Goal: Task Accomplishment & Management: Complete application form

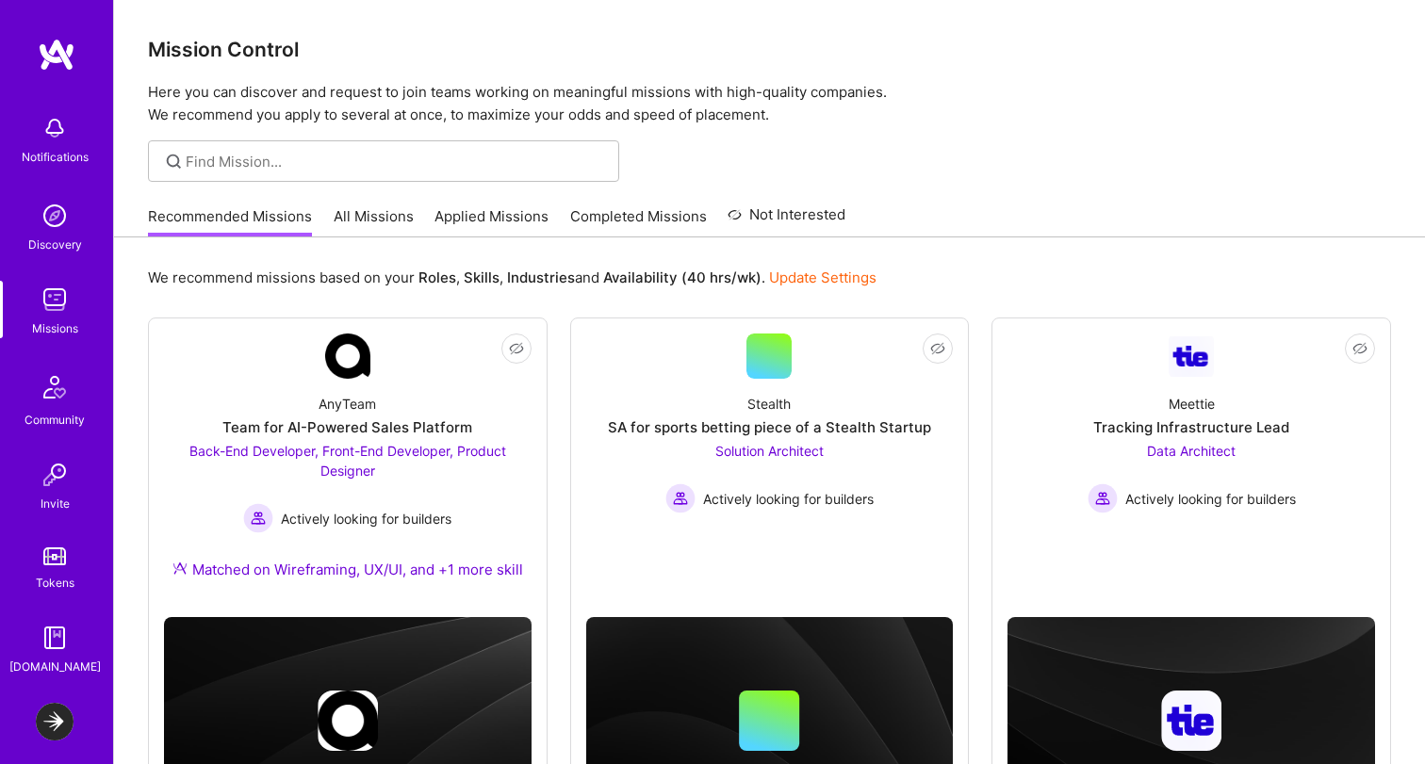
click at [55, 734] on img at bounding box center [55, 722] width 38 height 38
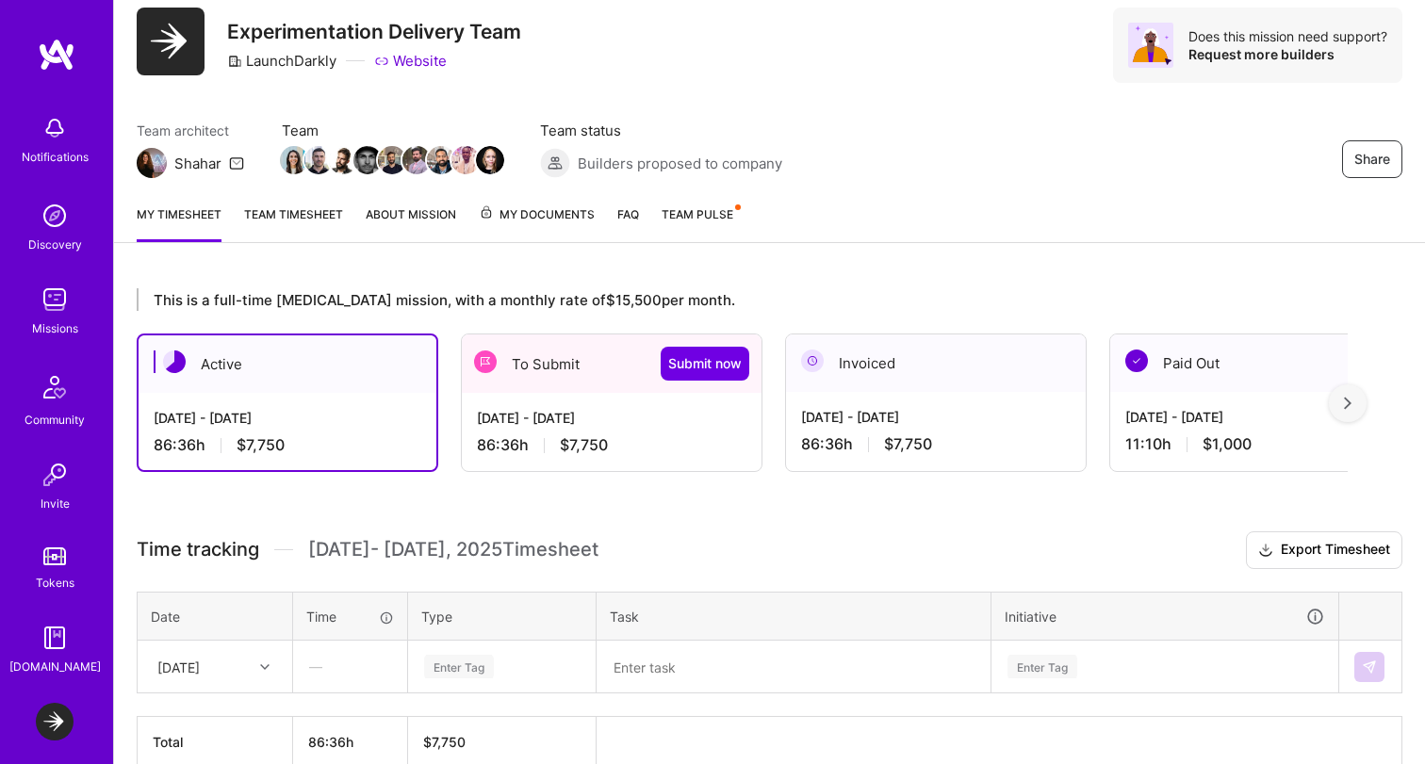
scroll to position [154, 0]
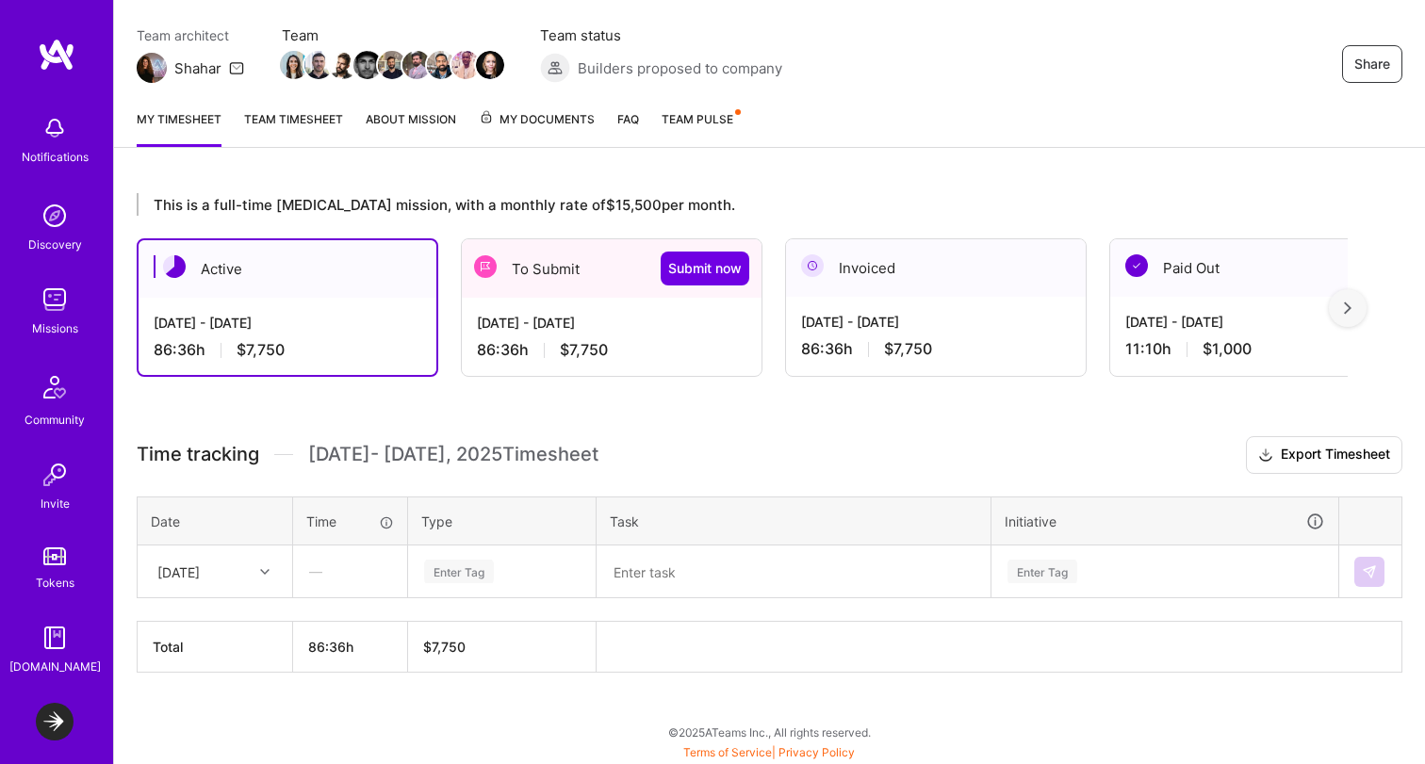
click at [605, 332] on div "[DATE] - [DATE] 86:36 h $7,750" at bounding box center [612, 336] width 300 height 77
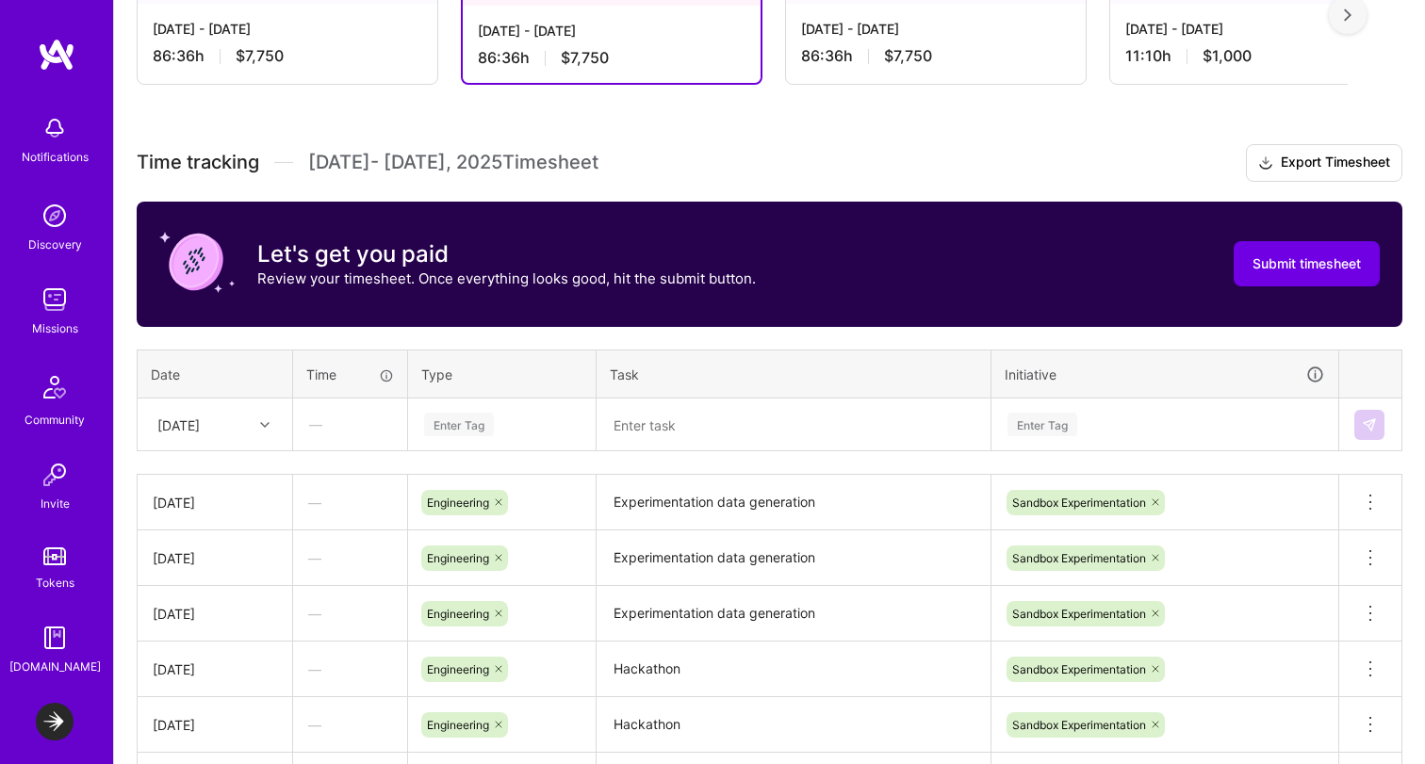
scroll to position [423, 0]
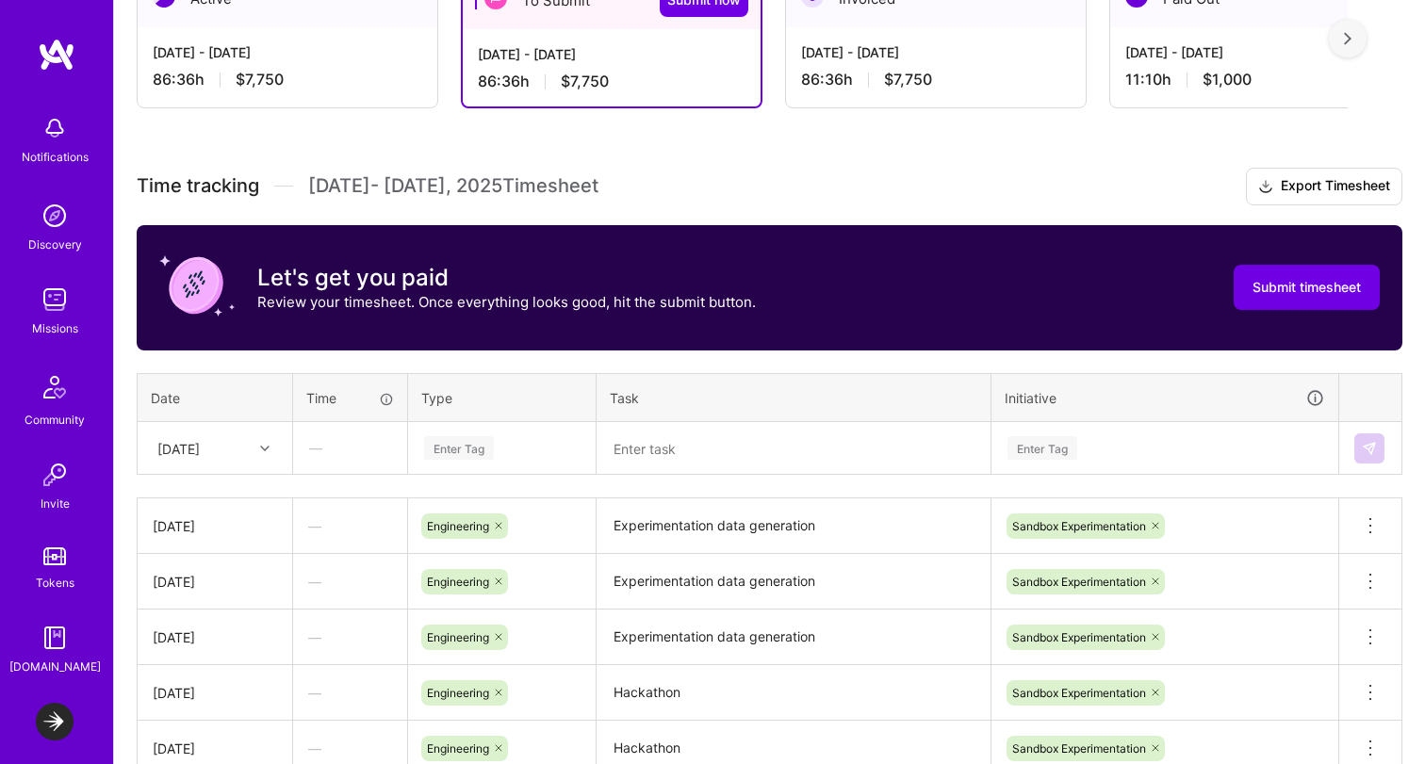
click at [241, 449] on div "[DATE]" at bounding box center [200, 448] width 105 height 31
click at [203, 740] on div "[DATE]" at bounding box center [215, 742] width 153 height 35
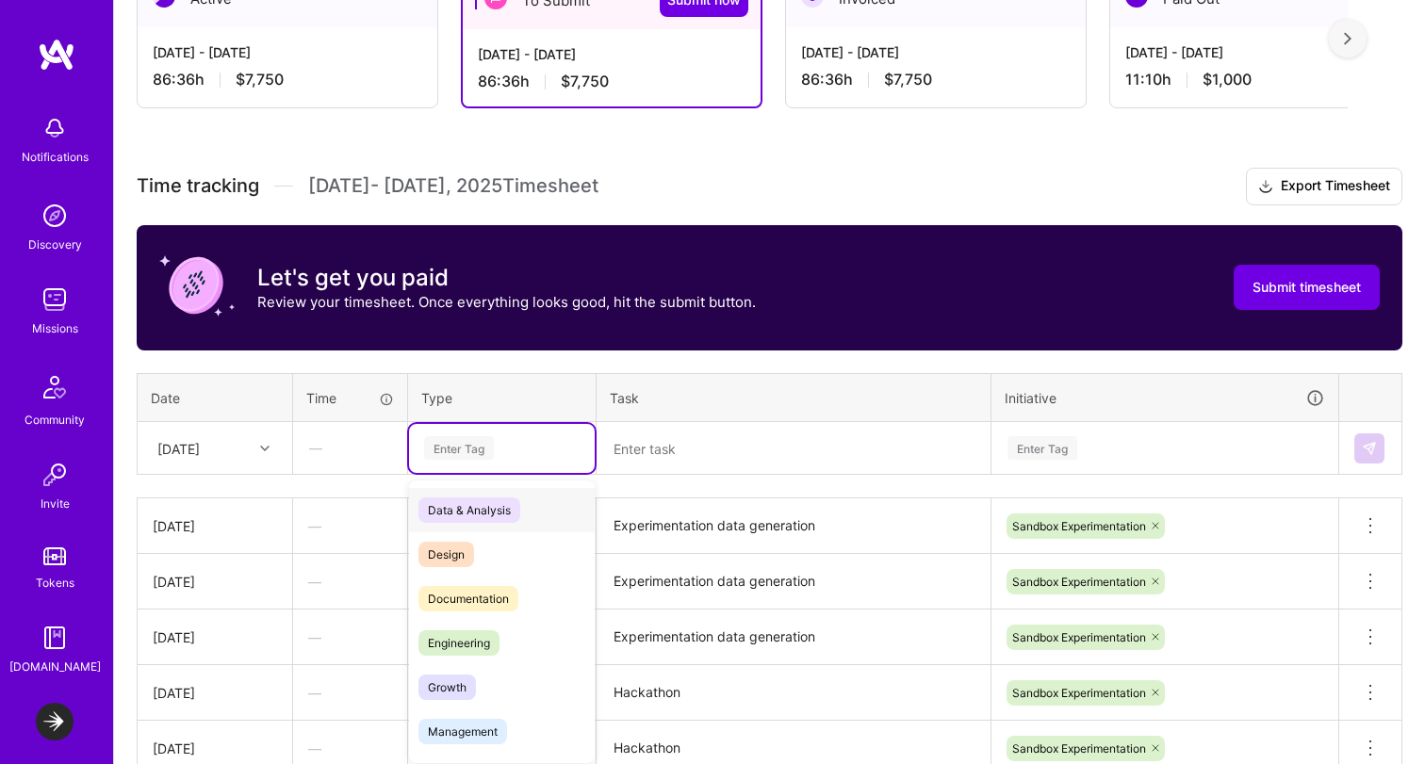
click at [470, 438] on div "Enter Tag" at bounding box center [459, 448] width 70 height 29
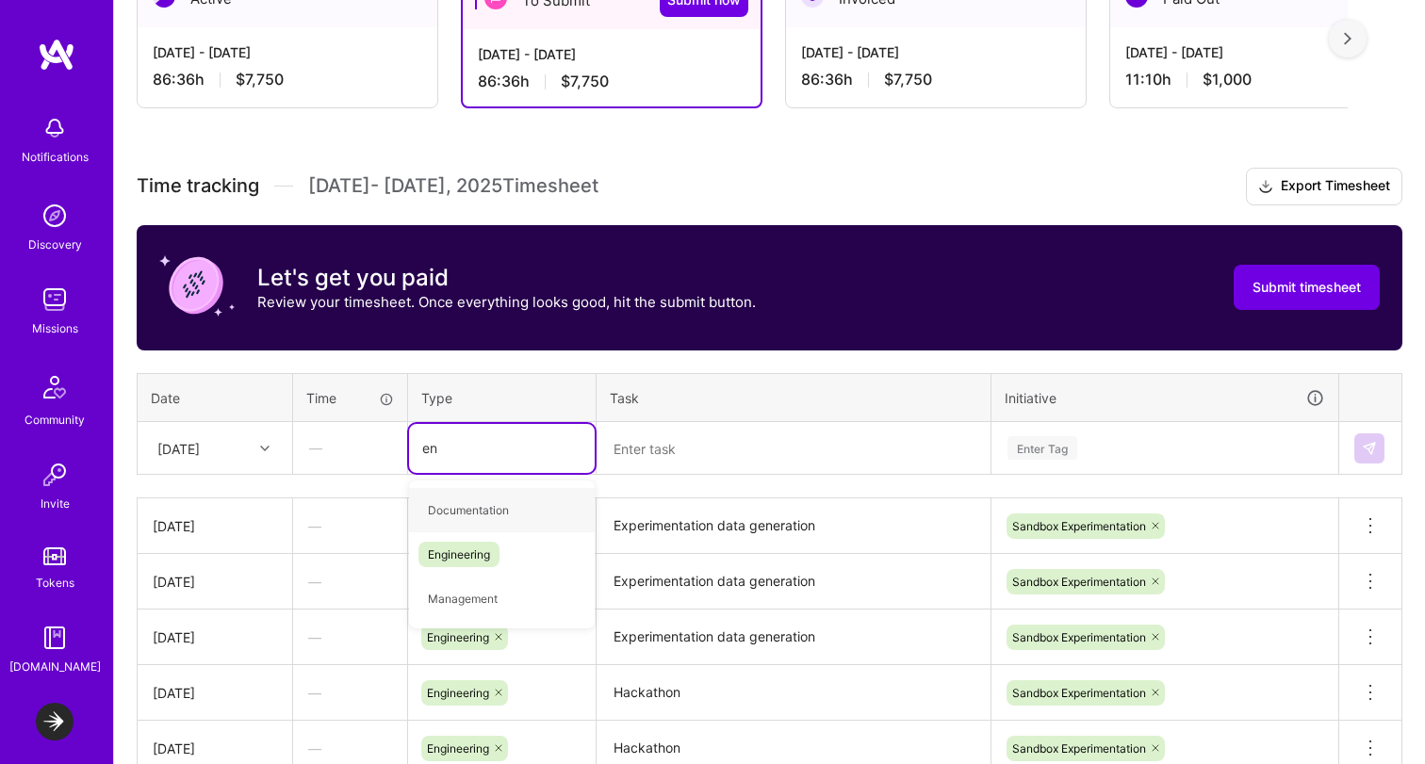
type input "eng"
click at [451, 518] on span "Engineering" at bounding box center [458, 510] width 81 height 25
click at [663, 450] on textarea at bounding box center [793, 448] width 390 height 49
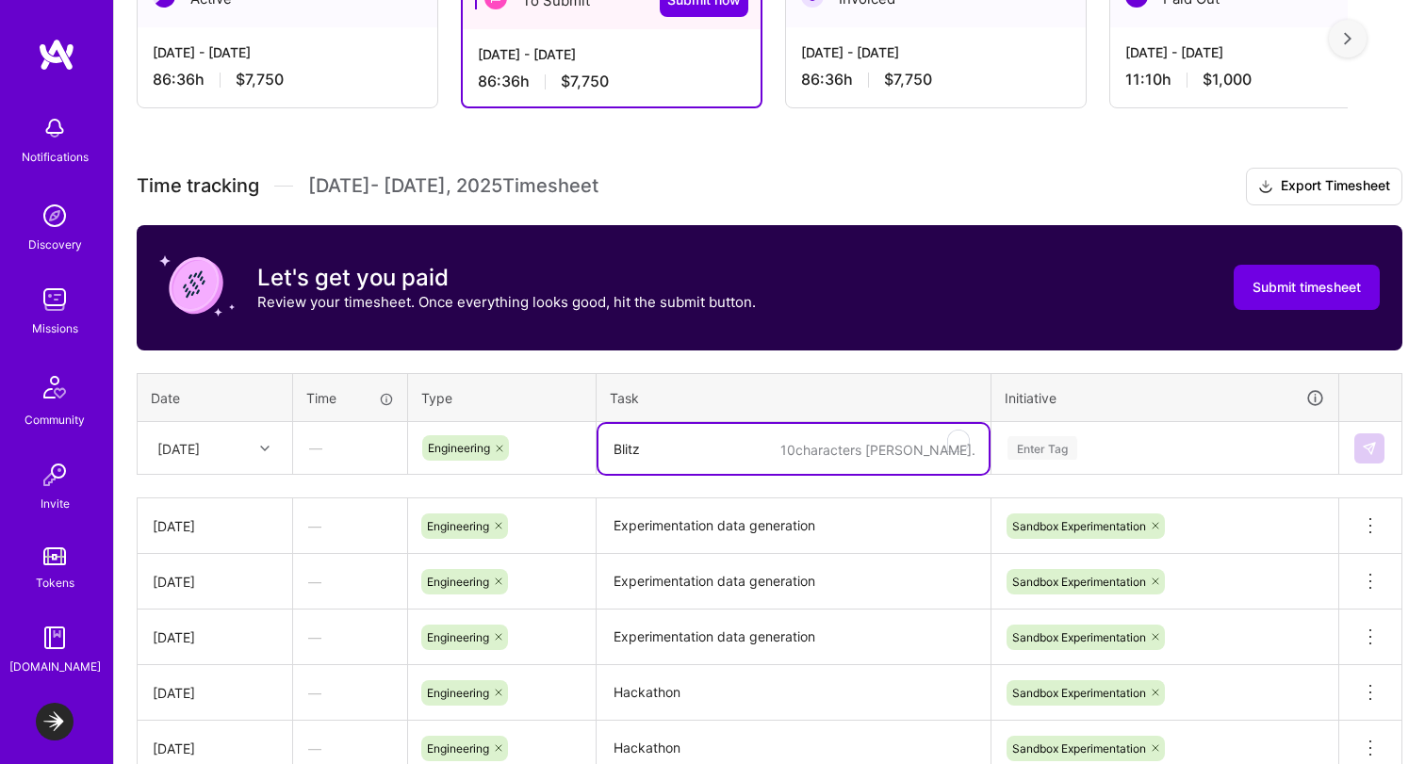
type textarea "Blitz"
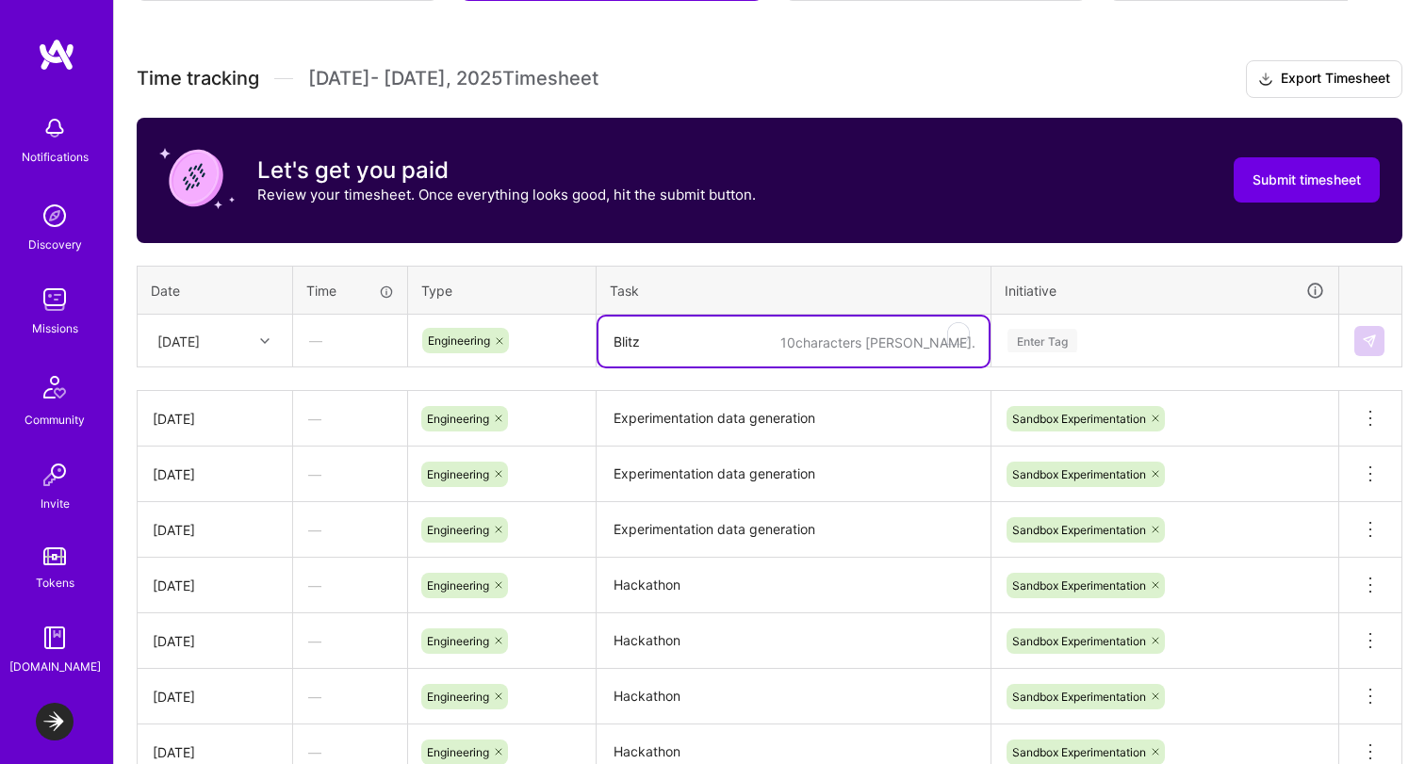
click at [1044, 366] on div "Enter Tag" at bounding box center [1164, 341] width 345 height 49
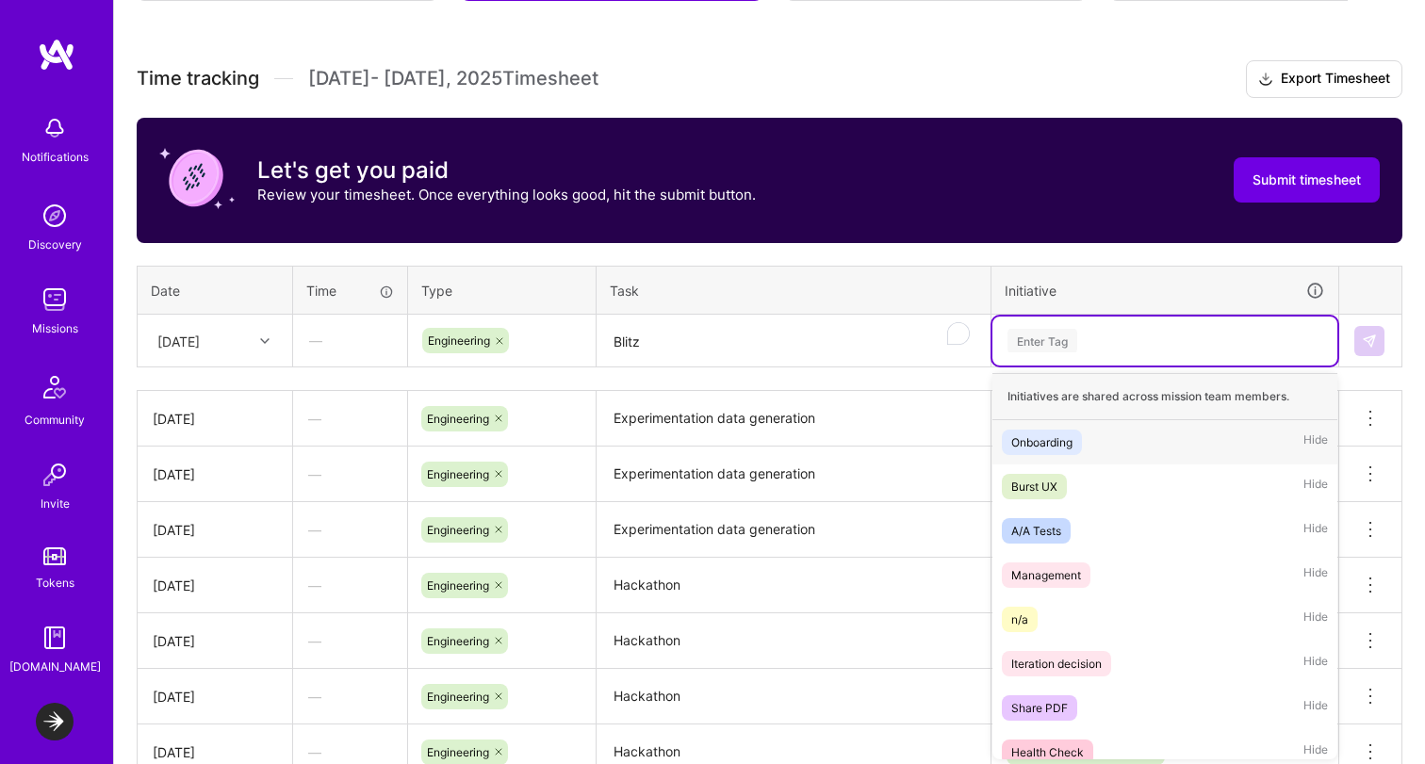
scroll to position [532, 0]
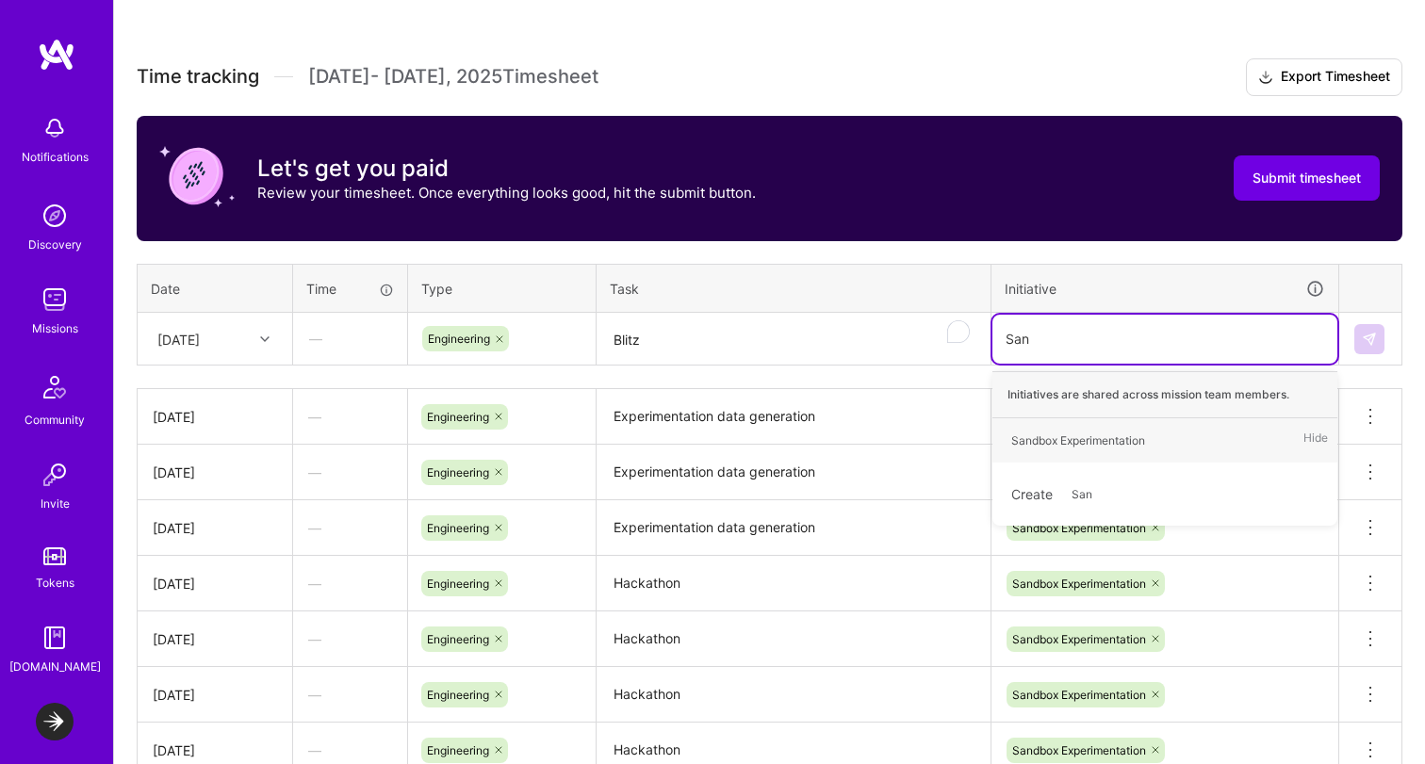
type input "Sand"
click at [1081, 434] on div "Sandbox Experimentation" at bounding box center [1078, 441] width 134 height 20
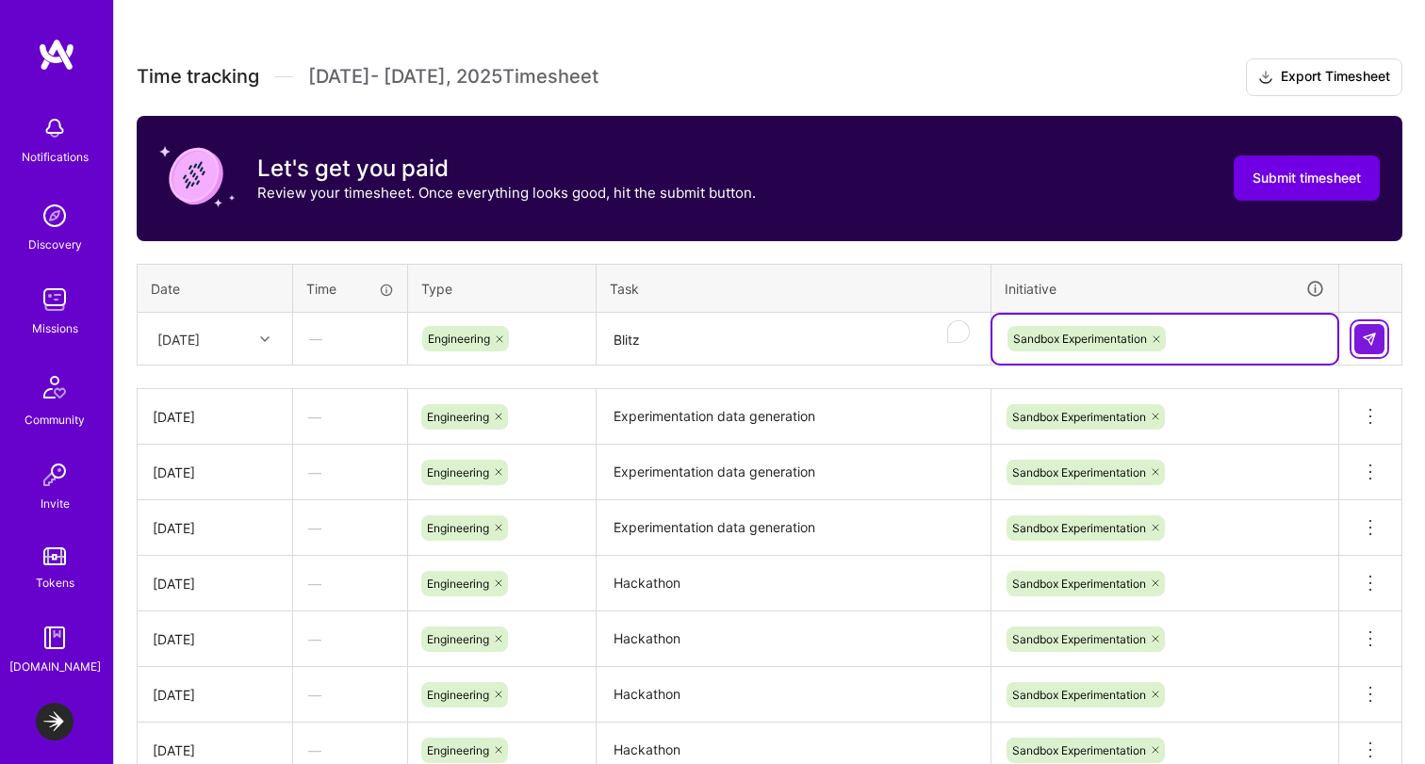
click at [1377, 343] on button at bounding box center [1369, 339] width 30 height 30
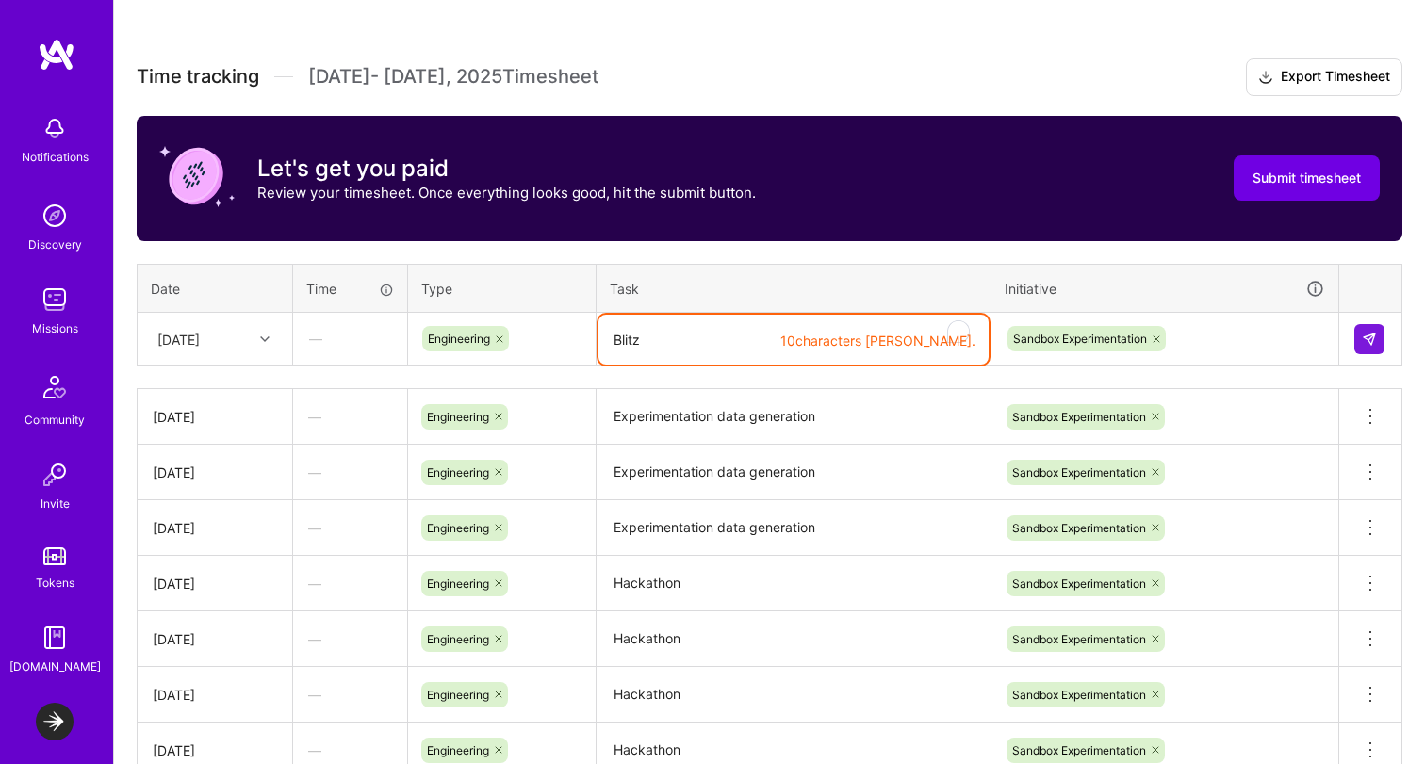
click at [674, 335] on textarea "Blitz" at bounding box center [793, 340] width 390 height 50
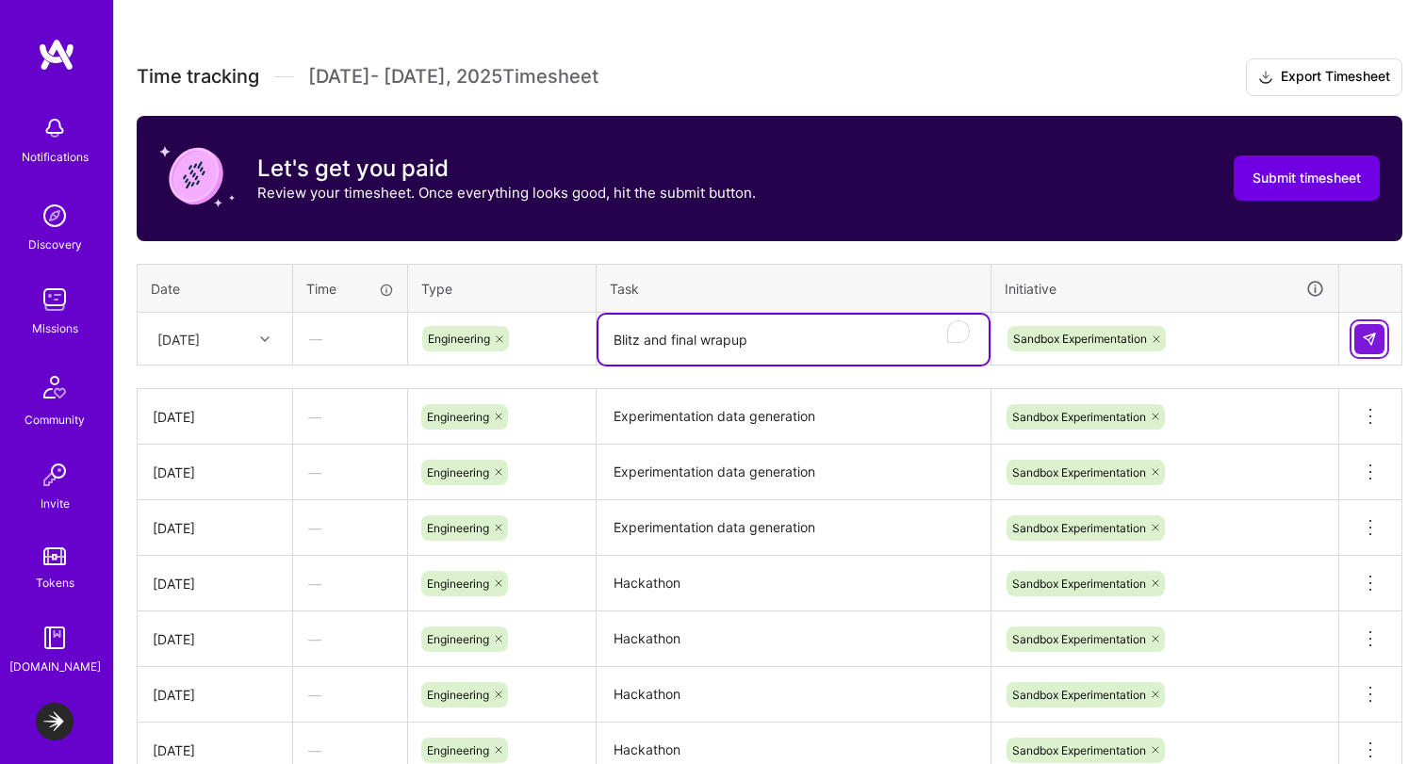
type textarea "Blitz and final wrapup"
click at [1379, 336] on button at bounding box center [1369, 339] width 30 height 30
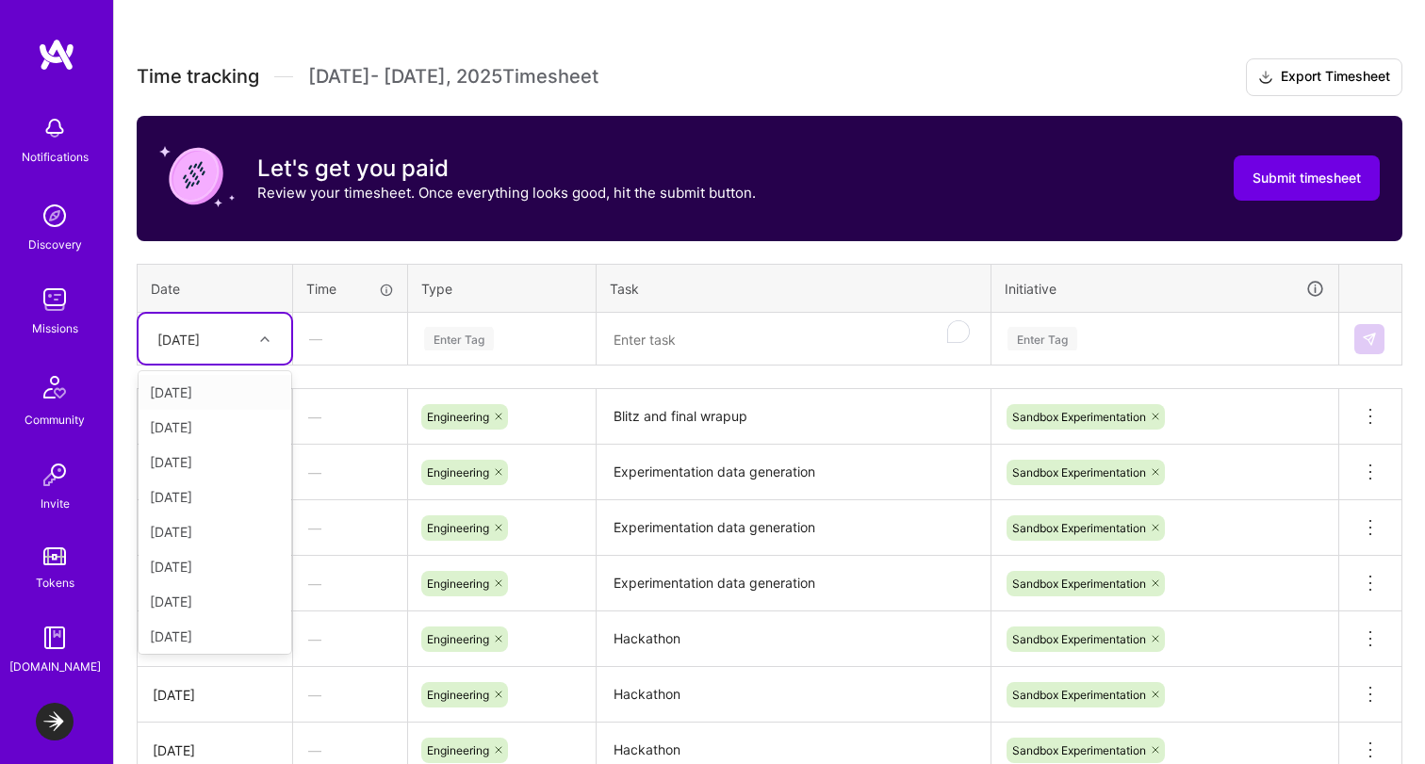
click at [233, 341] on div "[DATE]" at bounding box center [200, 338] width 105 height 31
click at [189, 634] on div "[DATE]" at bounding box center [215, 632] width 153 height 35
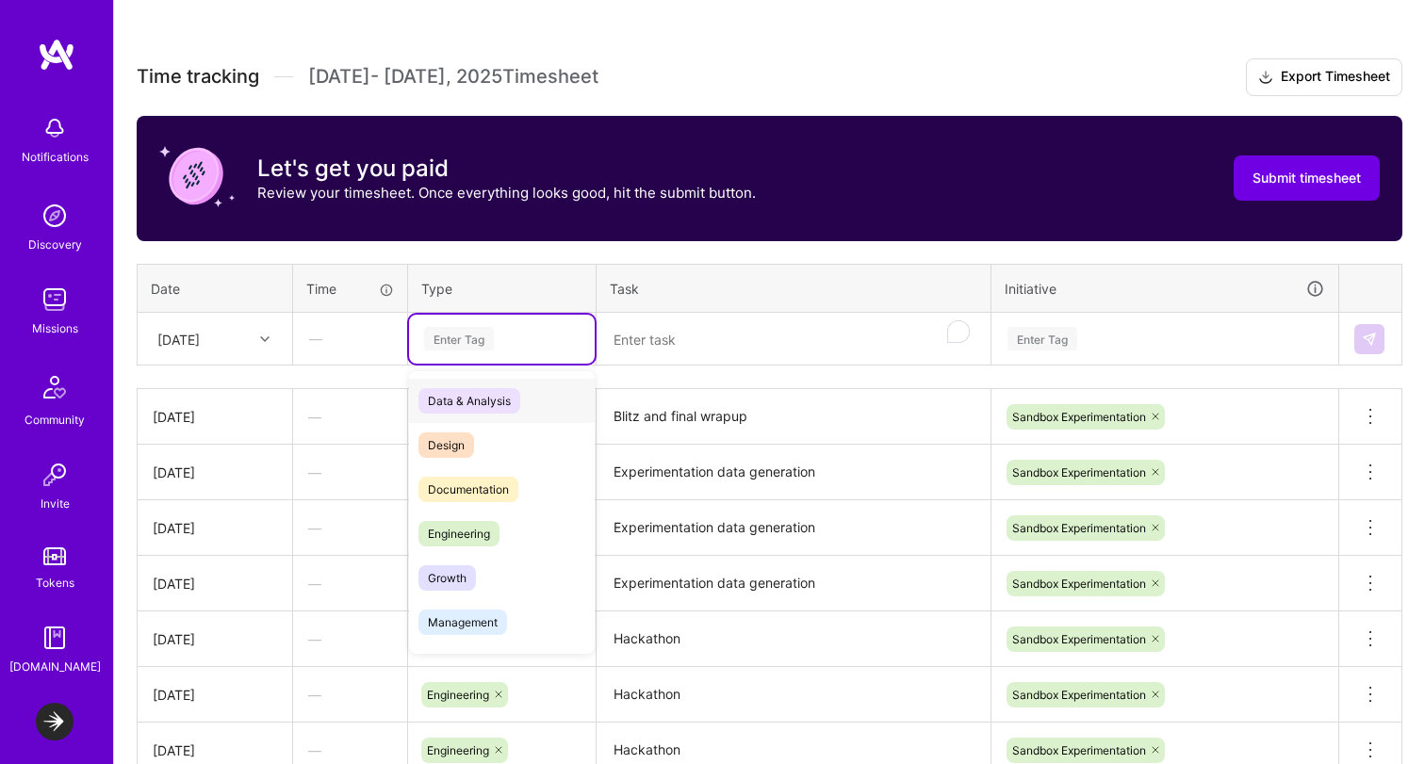
click at [453, 349] on div "Enter Tag" at bounding box center [459, 338] width 70 height 29
type input "e"
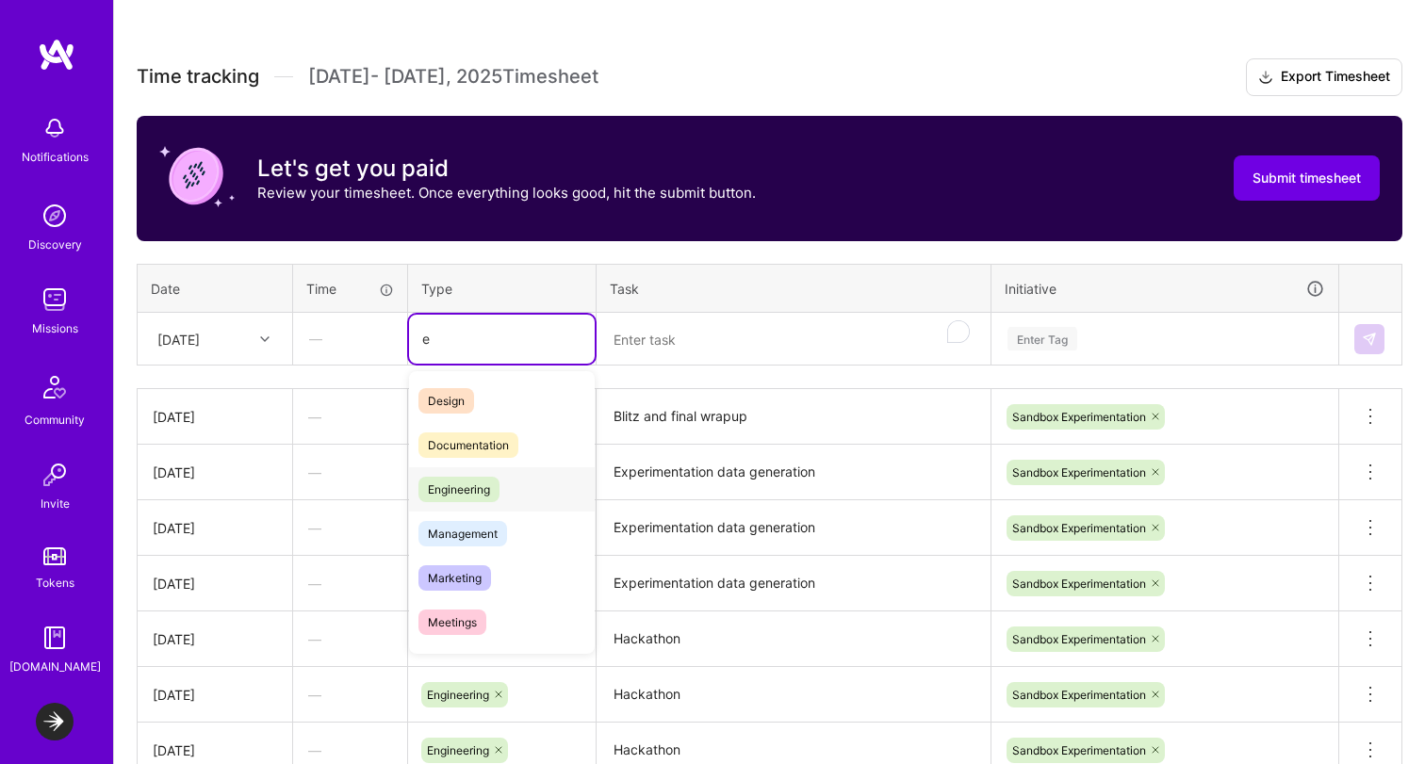
click at [467, 488] on span "Engineering" at bounding box center [458, 489] width 81 height 25
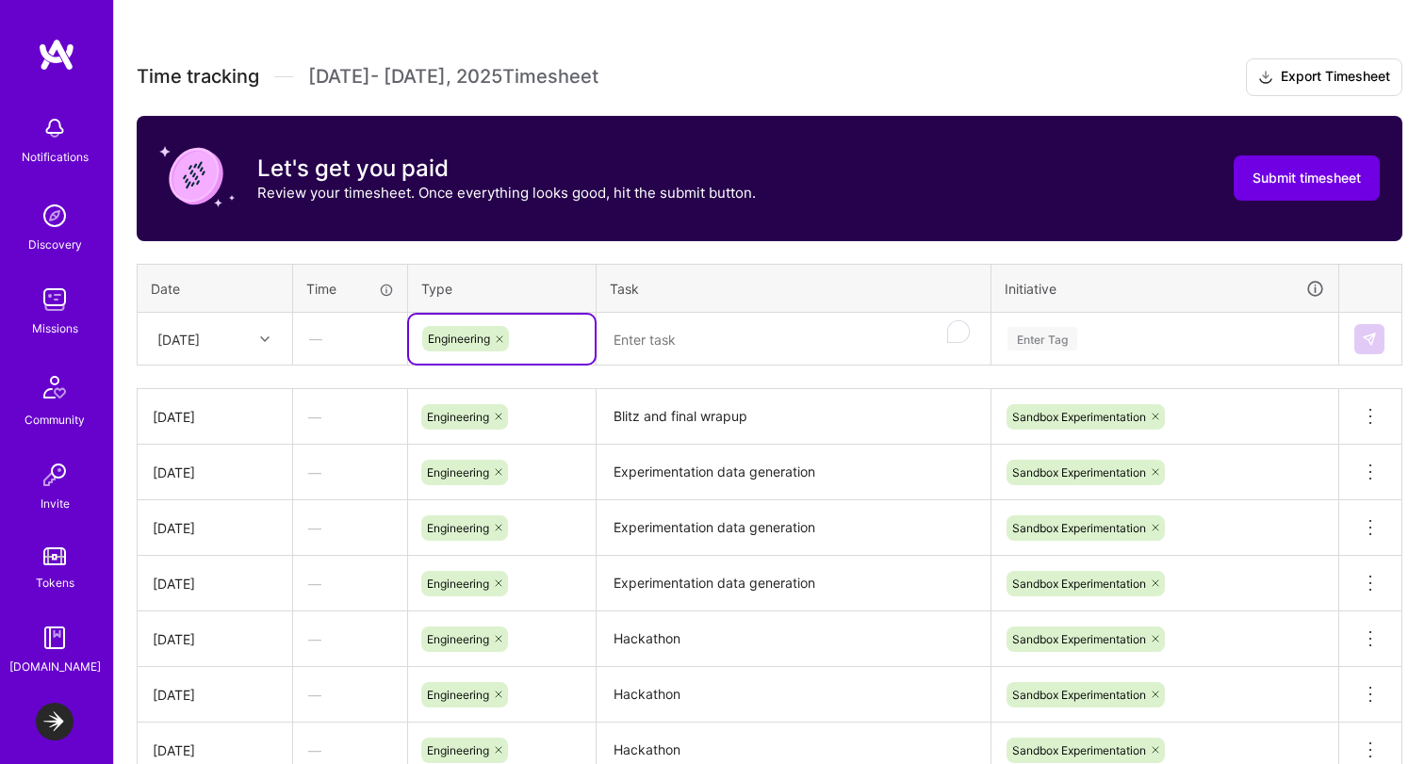
click at [699, 346] on textarea "To enrich screen reader interactions, please activate Accessibility in Grammarl…" at bounding box center [793, 340] width 390 height 50
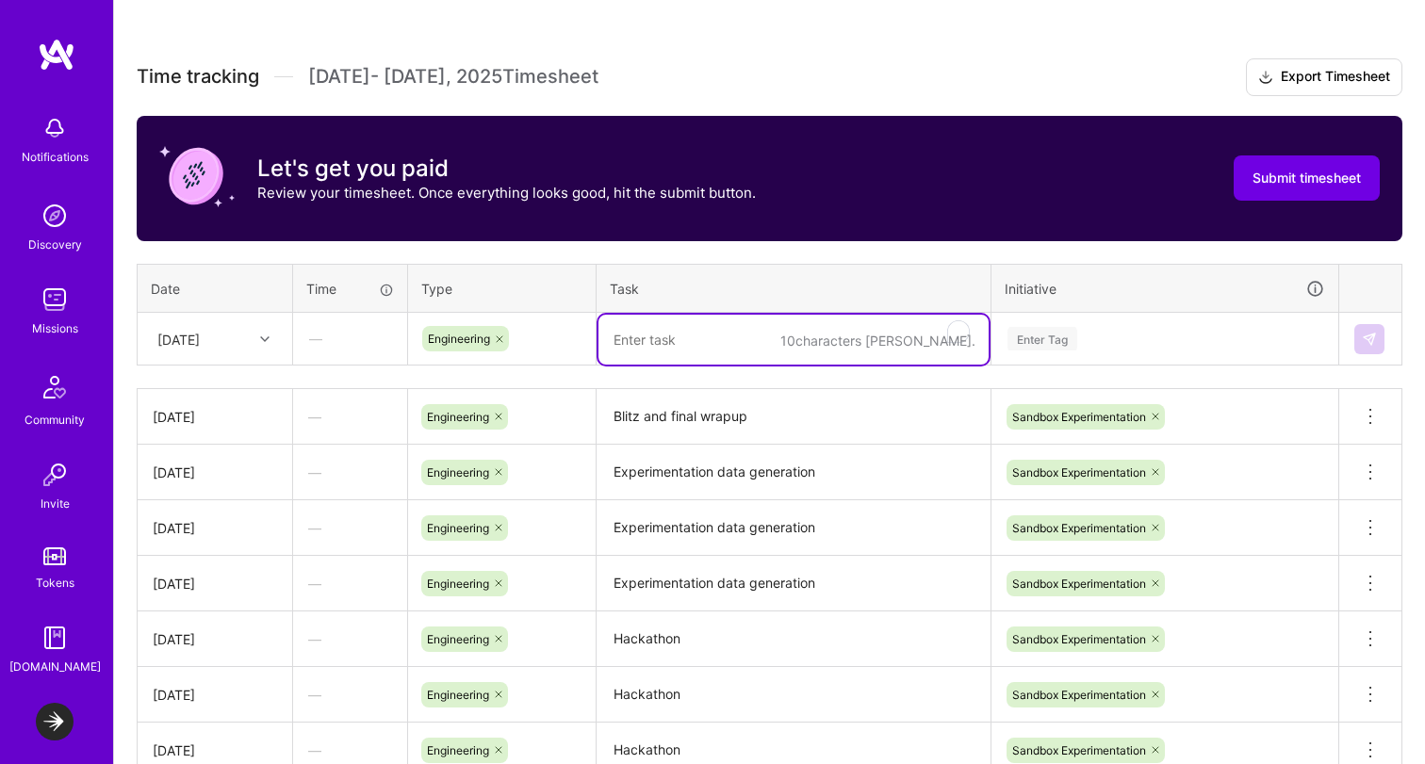
paste textarea "Blitz and final wrapup"
type textarea "Blitz and final wrapup"
click at [1056, 339] on div "Enter Tag" at bounding box center [1042, 338] width 70 height 29
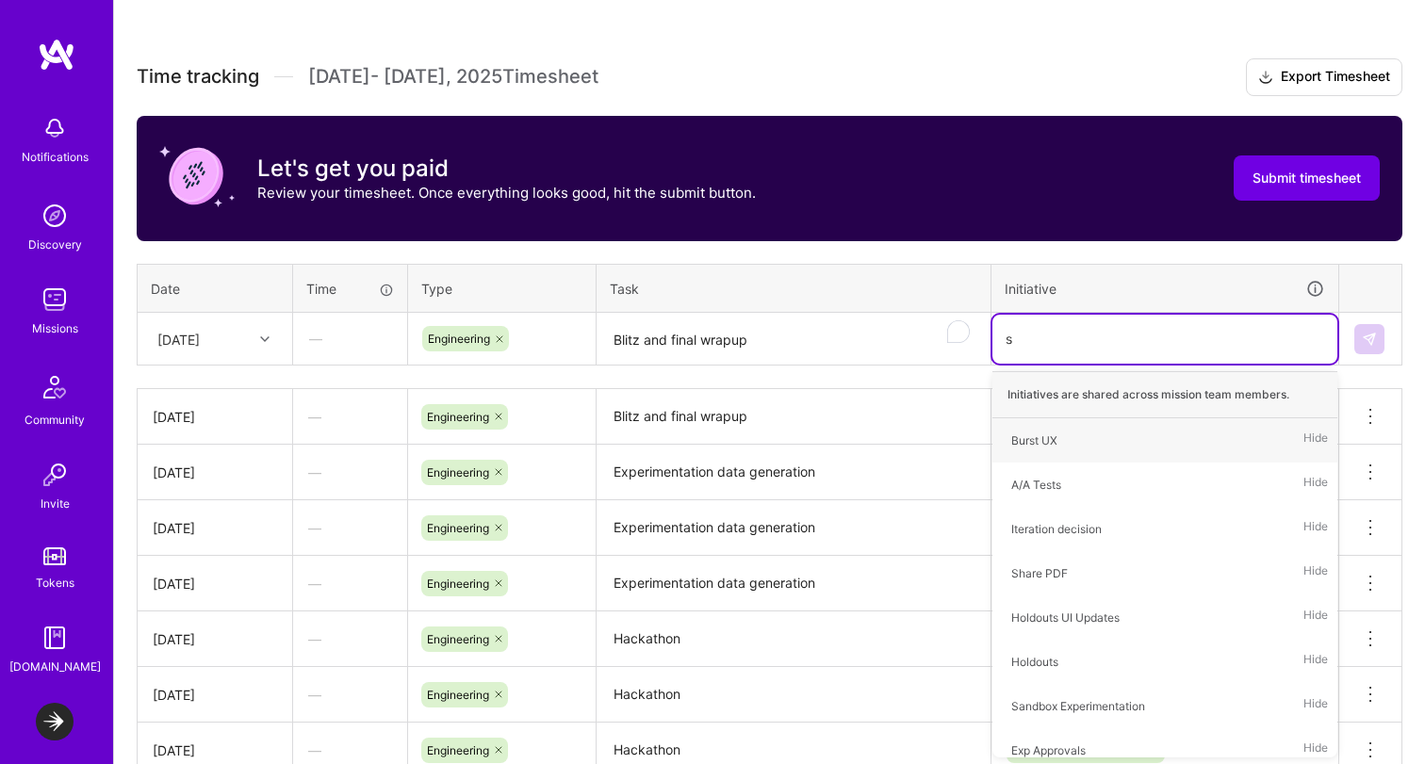
type input "sa"
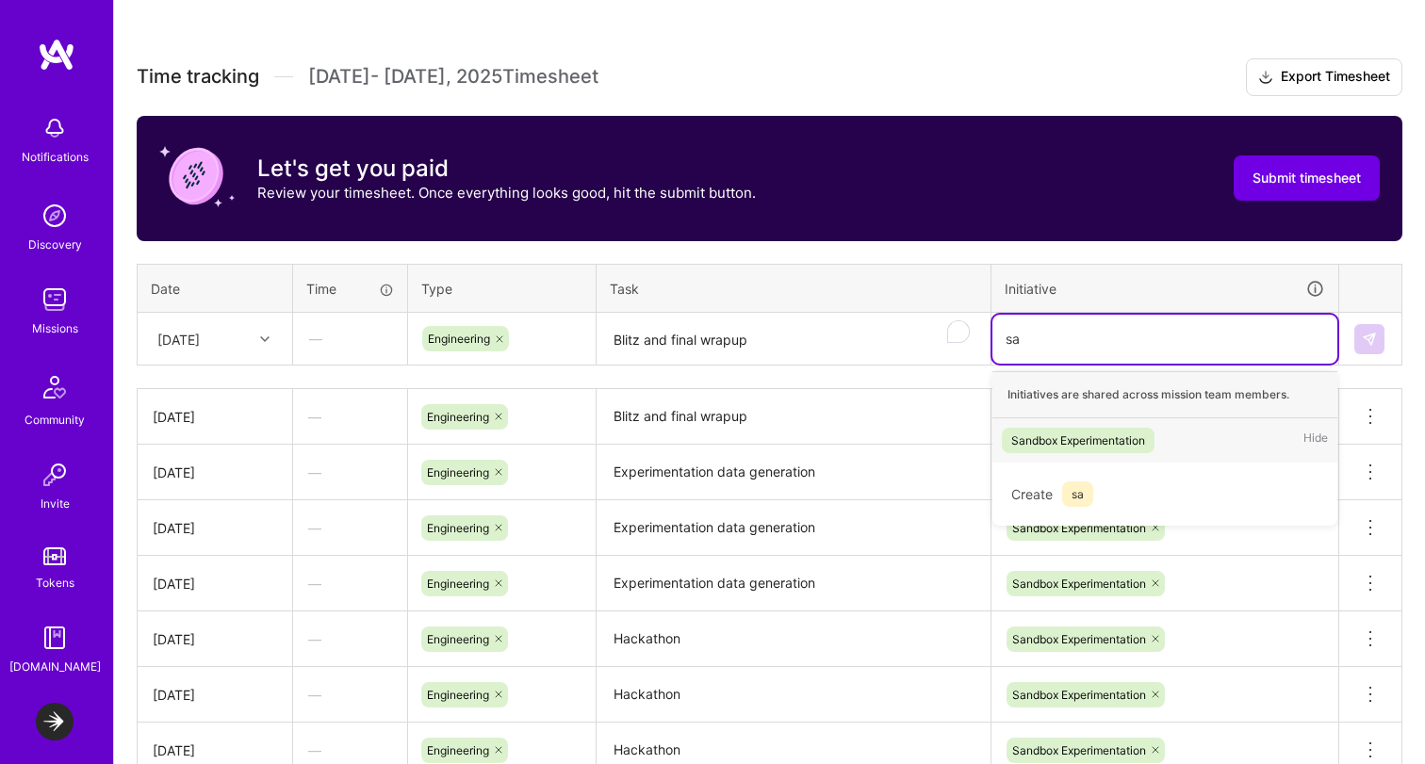
click at [1088, 446] on div "Sandbox Experimentation" at bounding box center [1078, 441] width 134 height 20
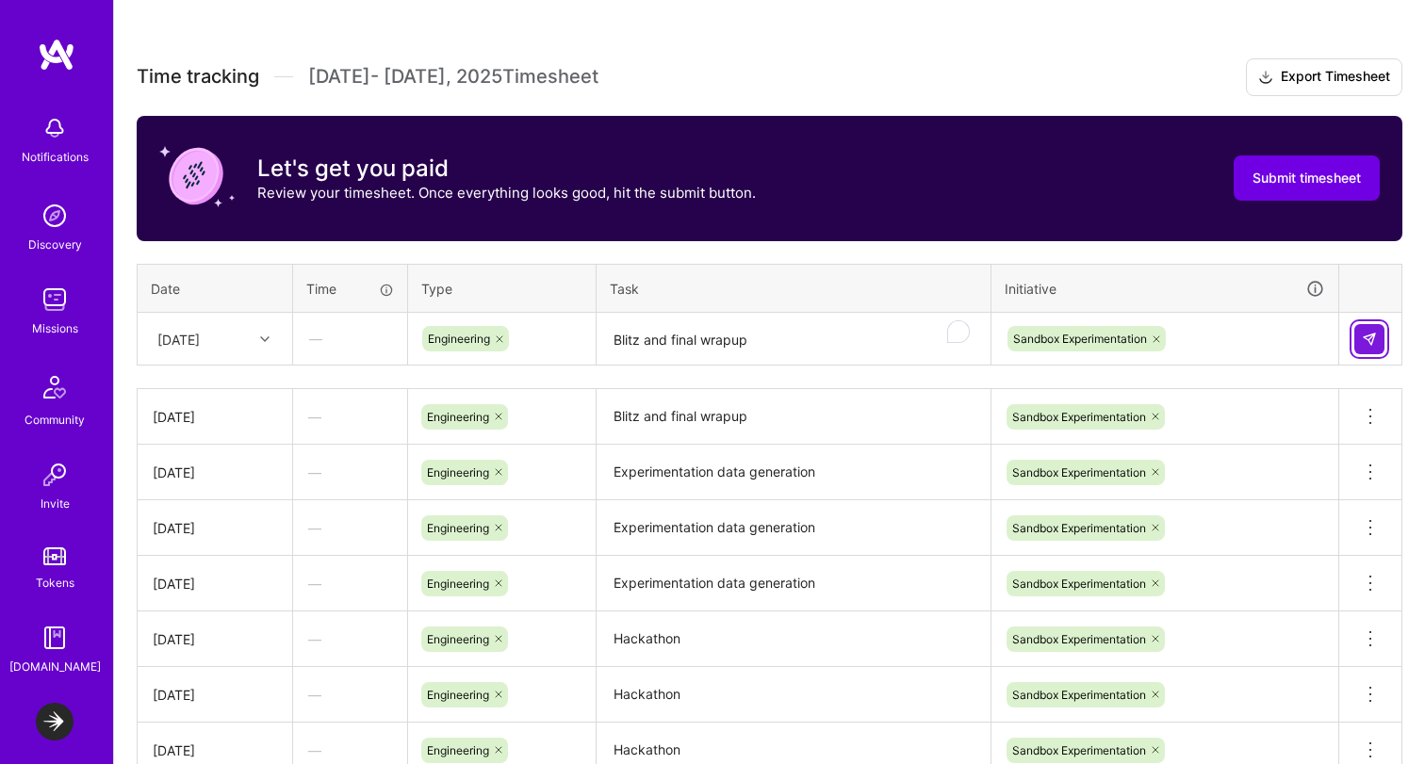
click at [1367, 340] on img at bounding box center [1369, 339] width 15 height 15
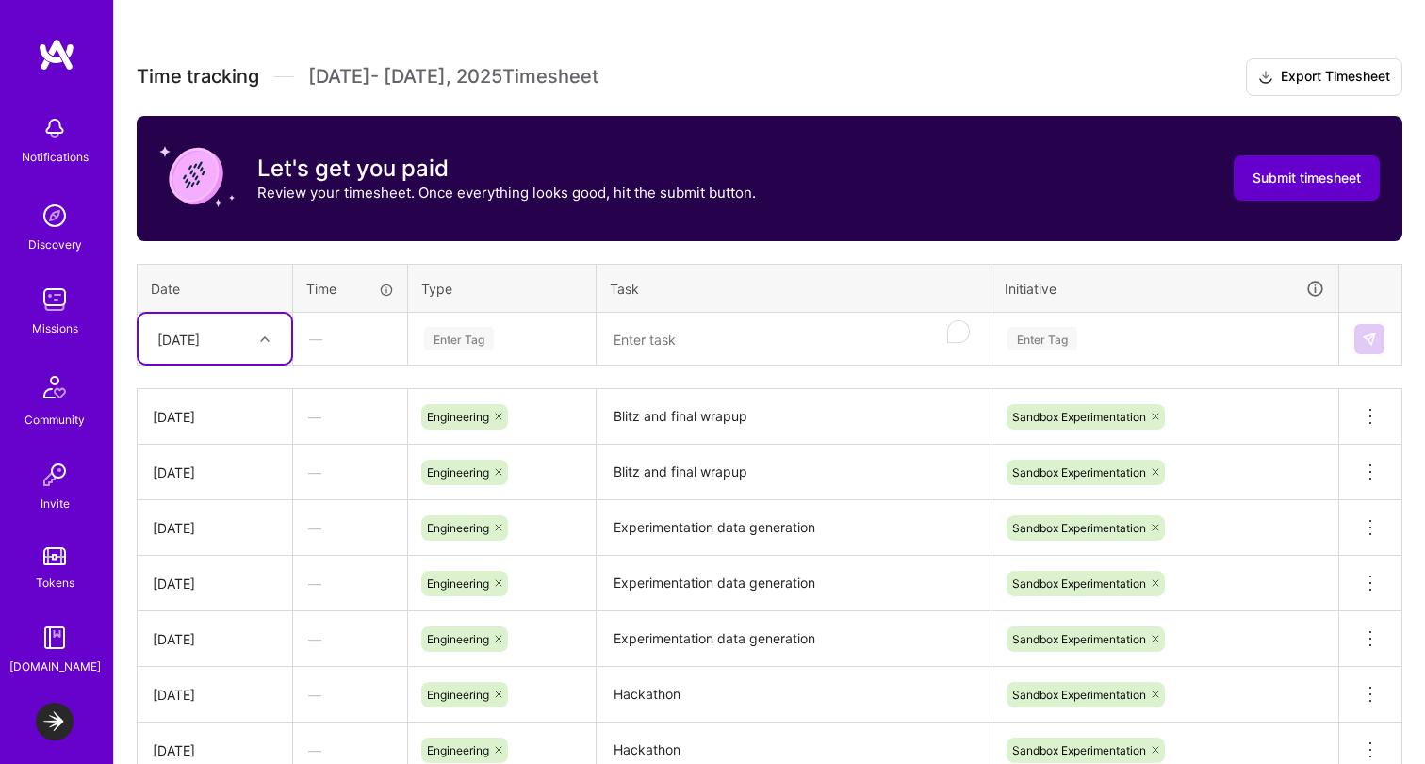
click at [1271, 174] on span "Submit timesheet" at bounding box center [1307, 178] width 108 height 19
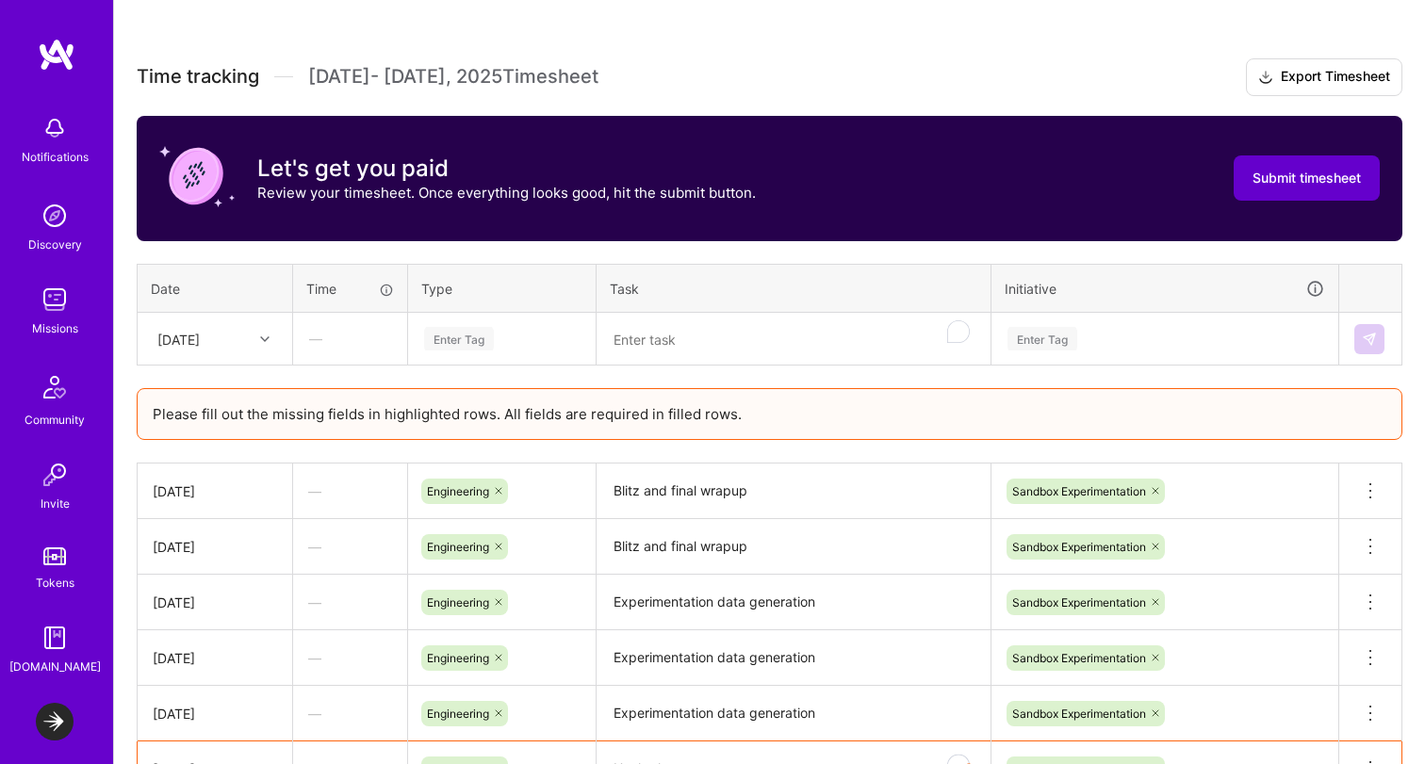
scroll to position [986, 0]
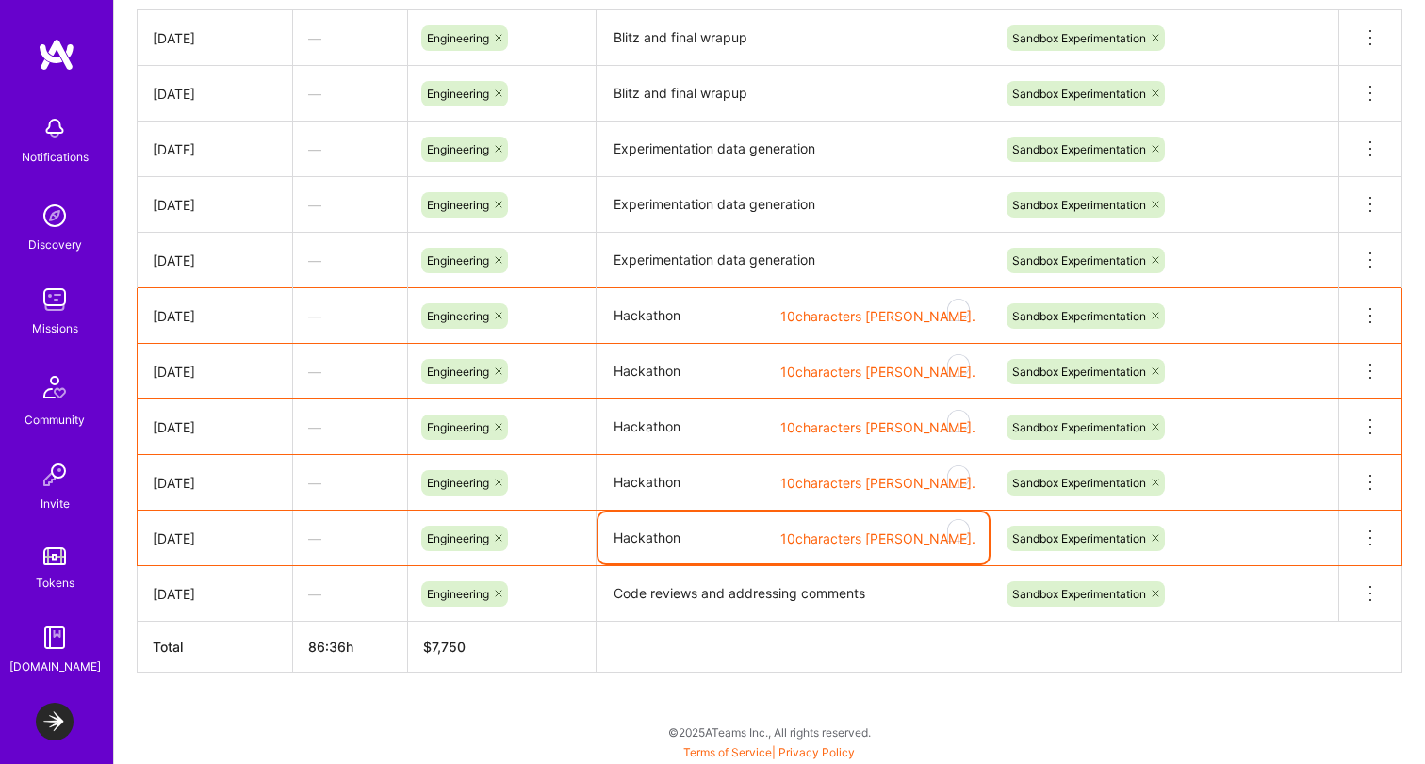
click at [712, 315] on textarea "Hackathon" at bounding box center [793, 316] width 390 height 53
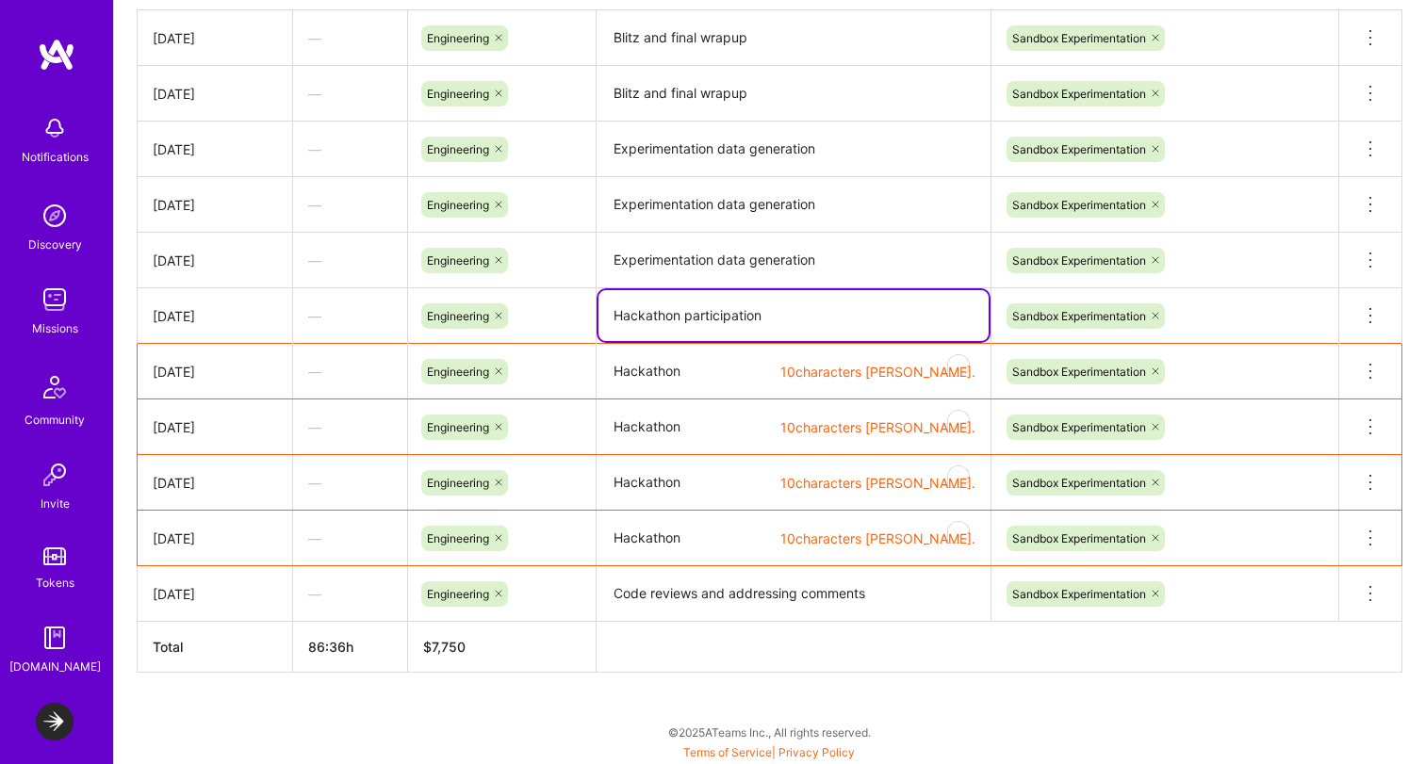
type textarea "Hackathon participation"
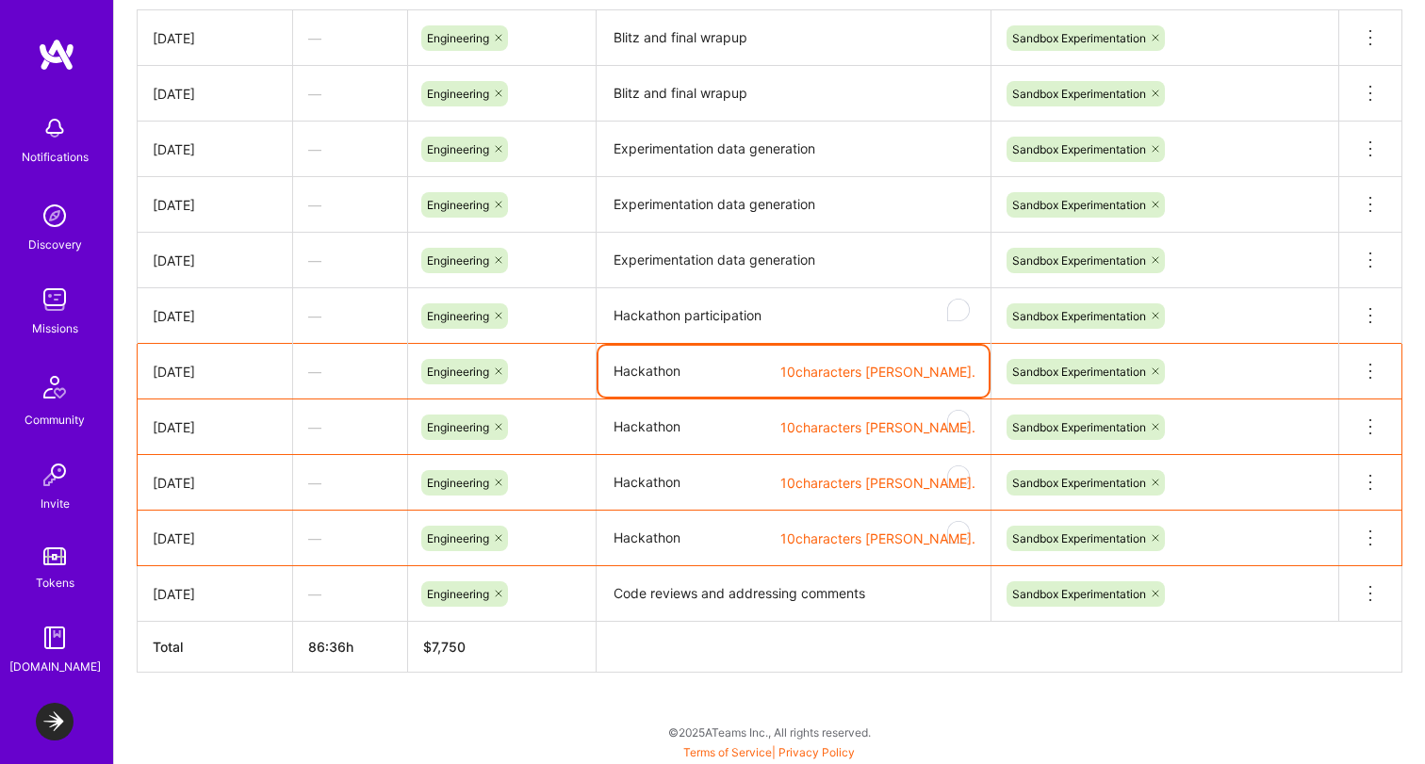
click at [649, 368] on textarea "Hackathon" at bounding box center [793, 371] width 390 height 51
paste textarea "participation"
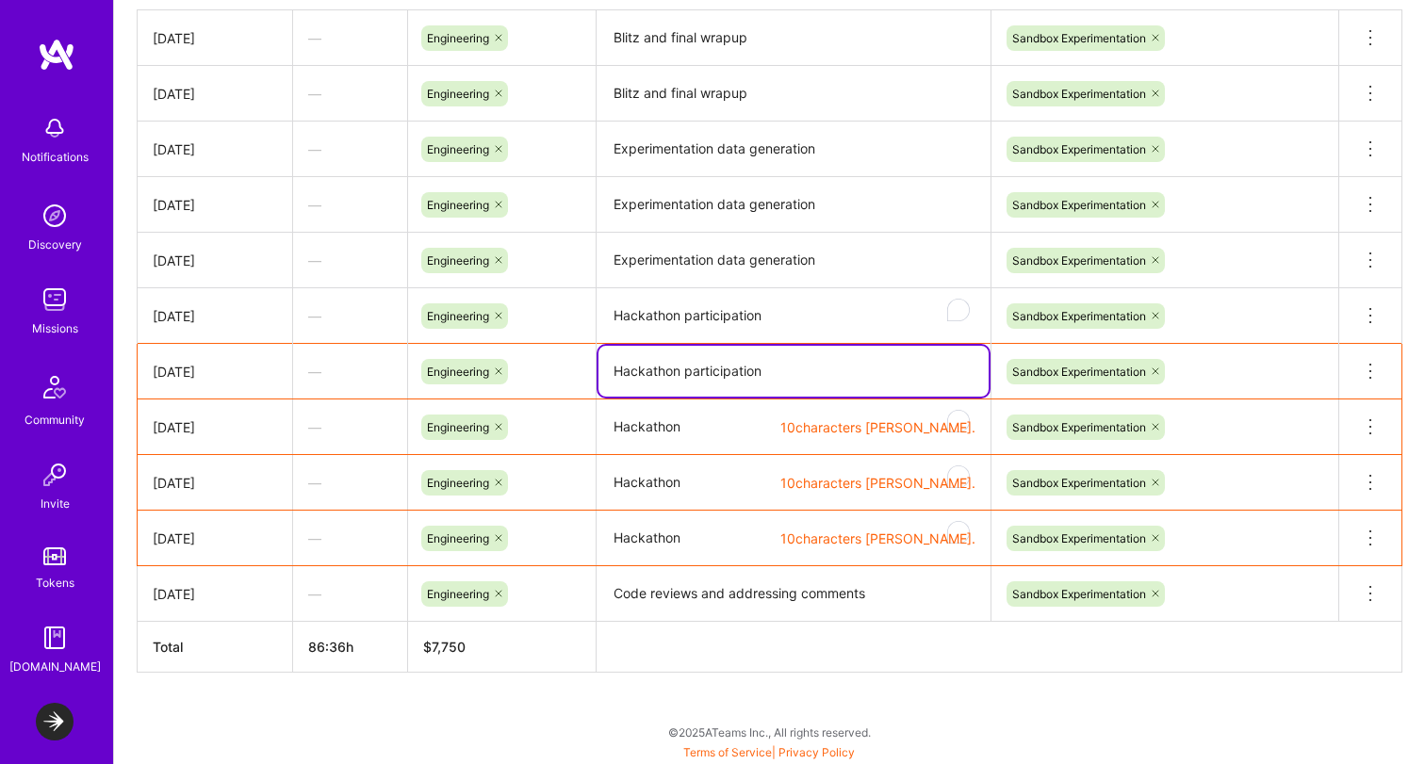
type textarea "Hackathon participation"
click at [647, 426] on textarea "Hackathon" at bounding box center [793, 427] width 390 height 53
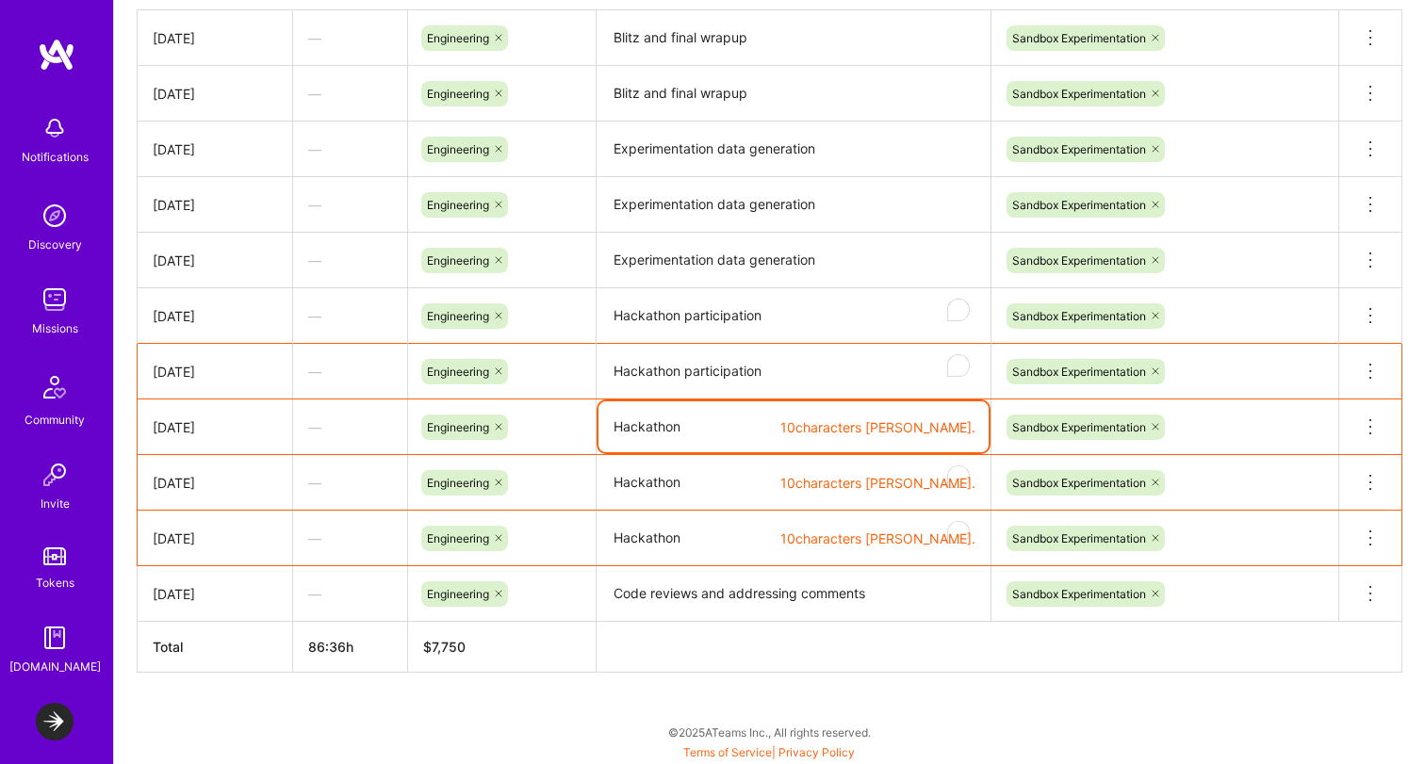
click at [647, 426] on textarea "Hackathon" at bounding box center [793, 426] width 390 height 51
paste textarea "participation"
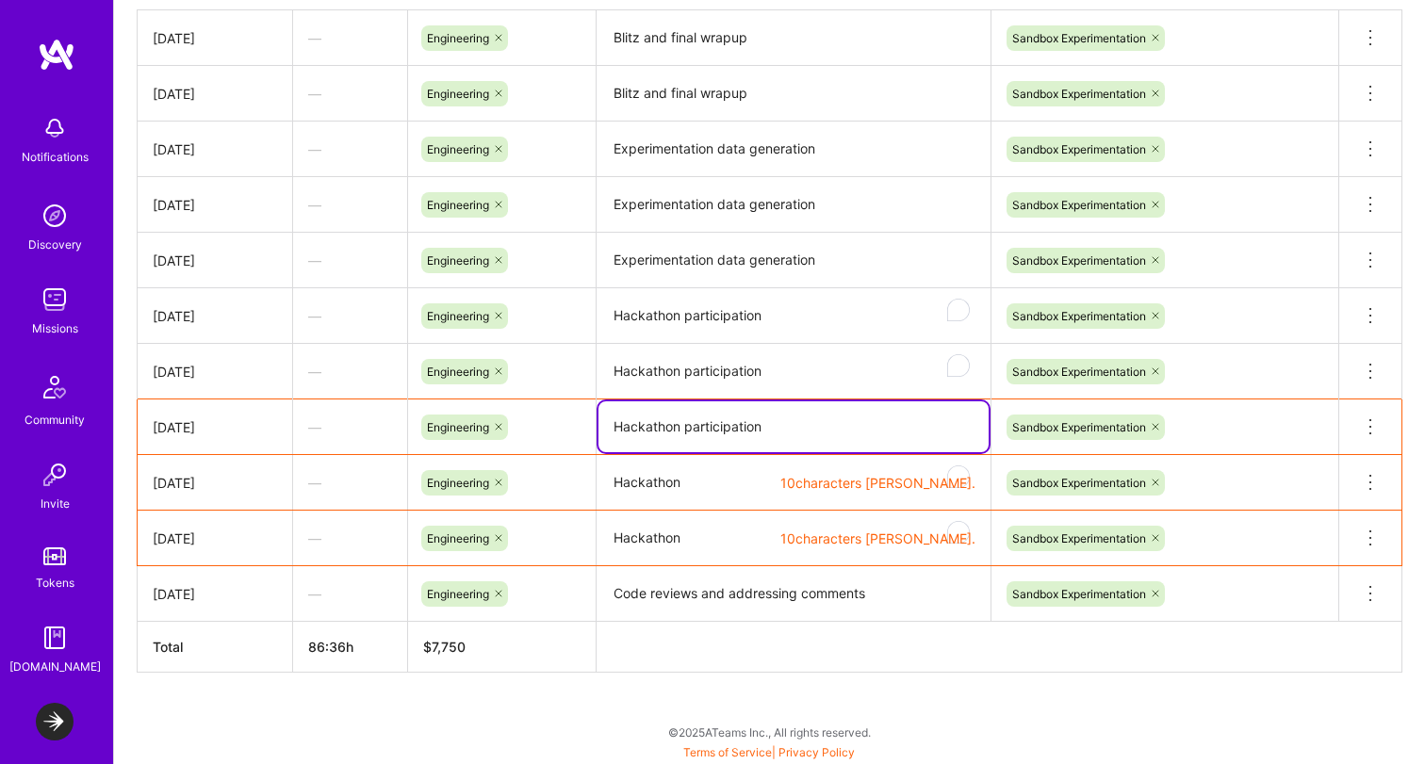
type textarea "Hackathon participation"
click at [647, 475] on textarea "Hackathon" at bounding box center [793, 483] width 390 height 53
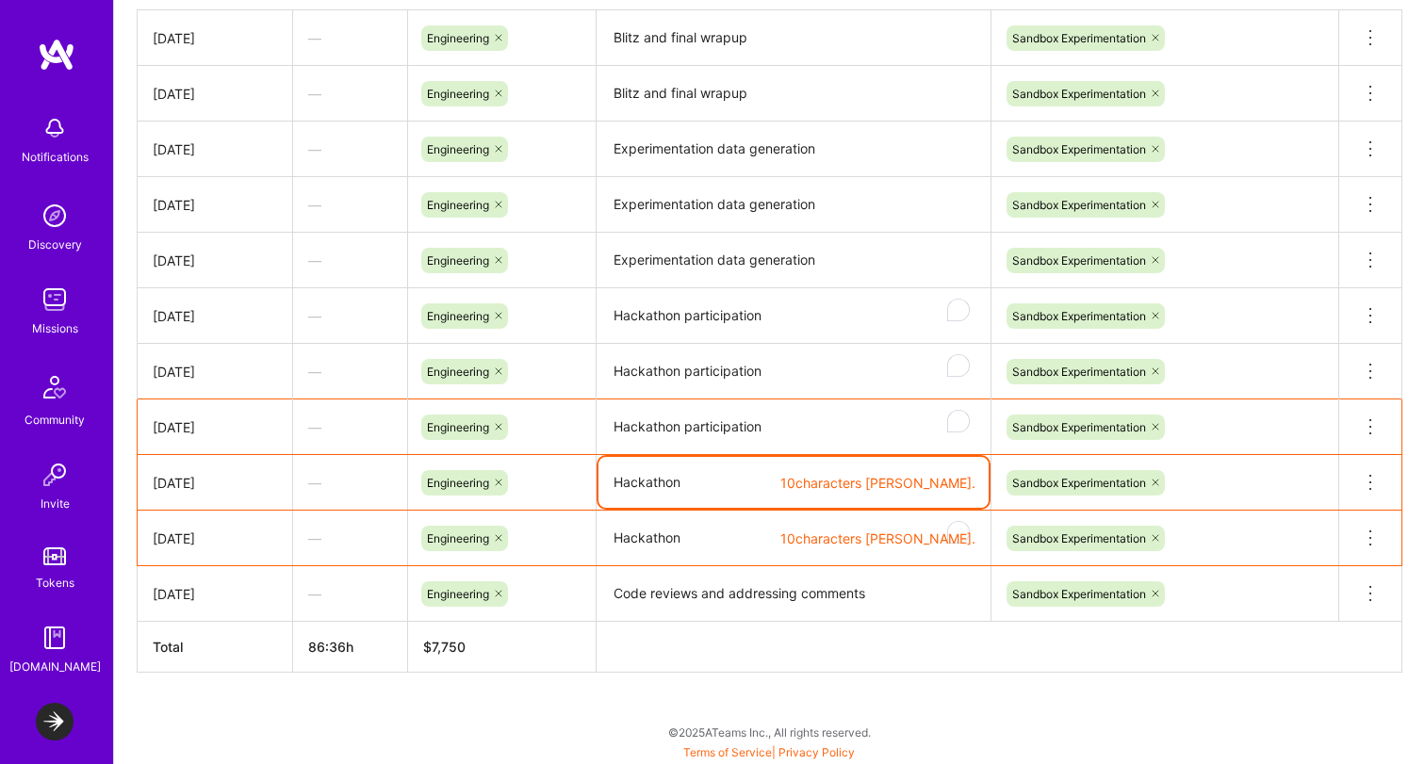
click at [647, 475] on textarea "Hackathon" at bounding box center [793, 482] width 390 height 51
paste textarea "participation"
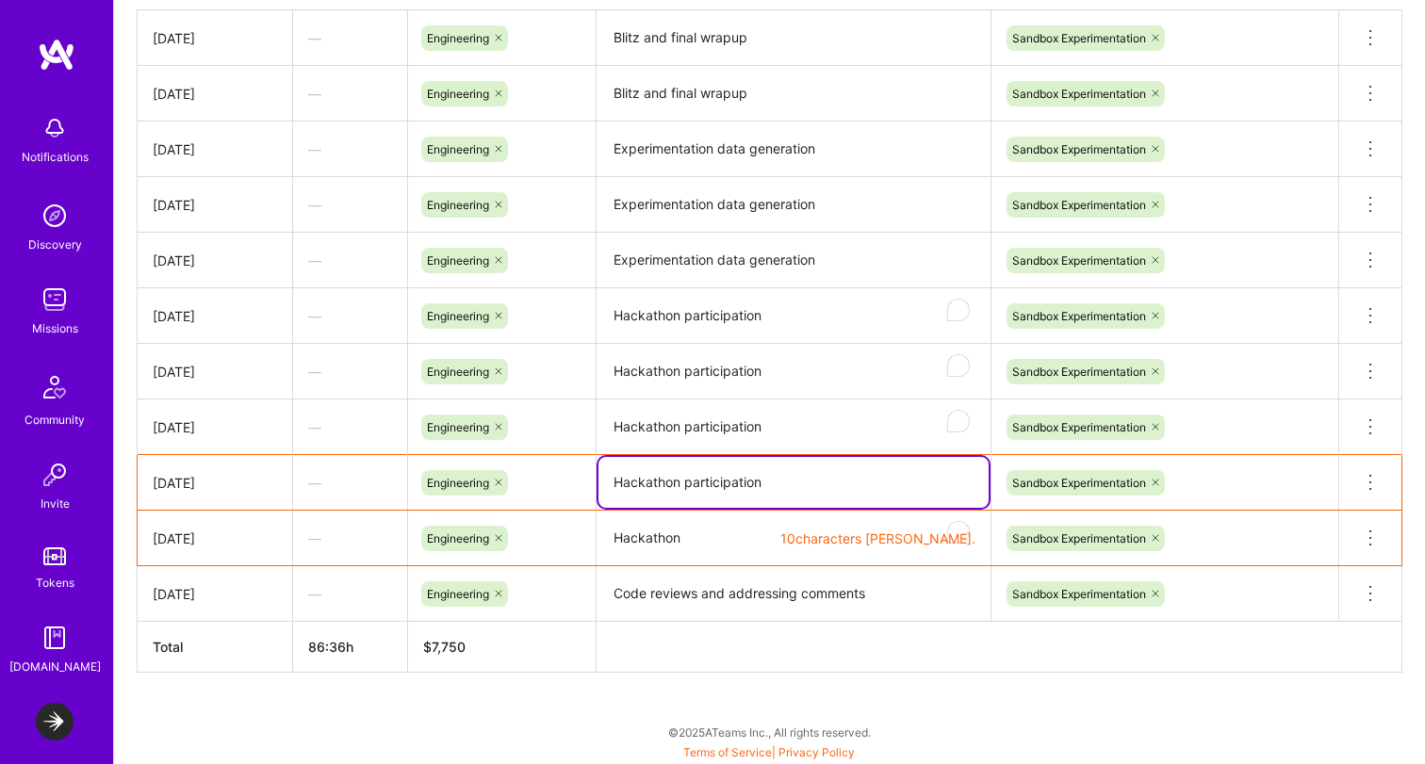
type textarea "Hackathon participation"
click at [647, 543] on textarea "Hackathon" at bounding box center [793, 539] width 390 height 53
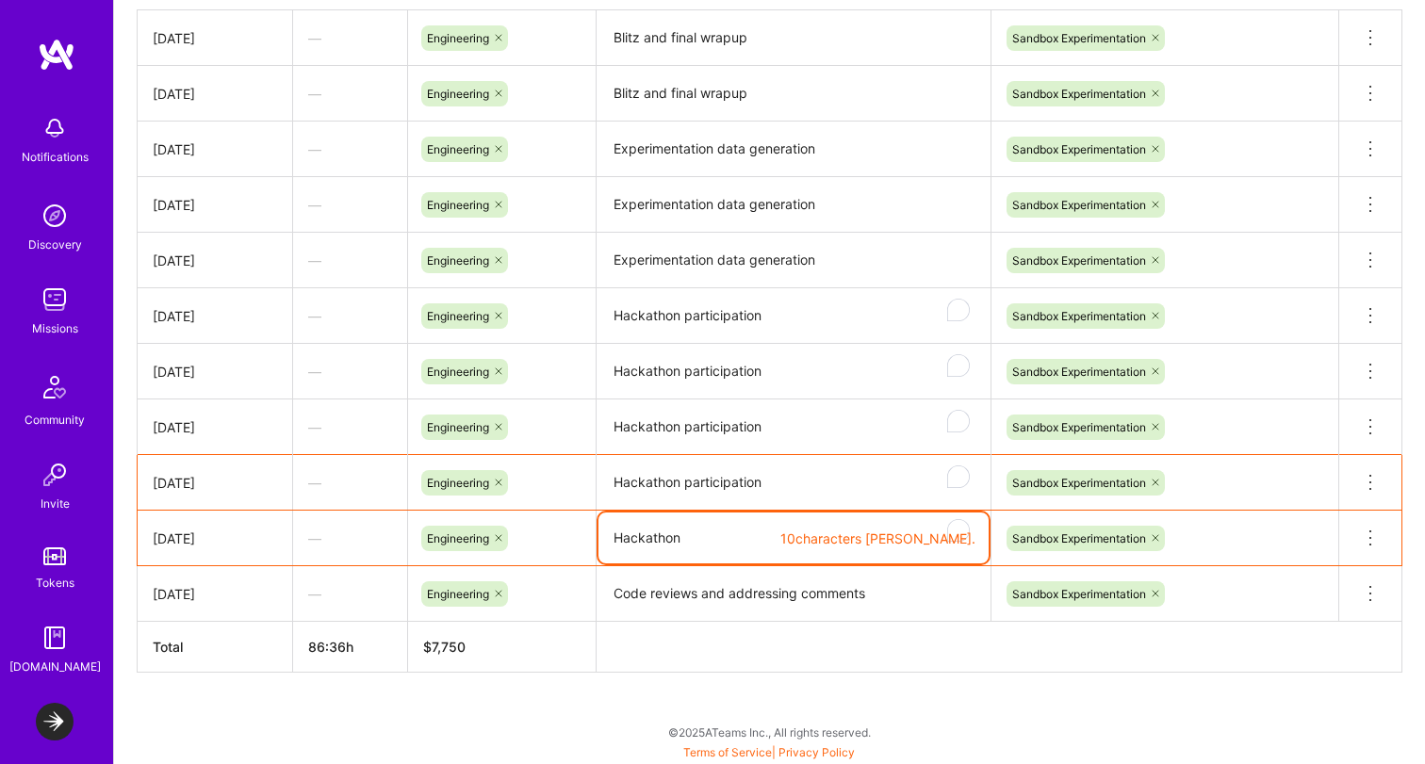
click at [647, 543] on textarea "Hackathon" at bounding box center [793, 538] width 390 height 51
paste textarea "participation"
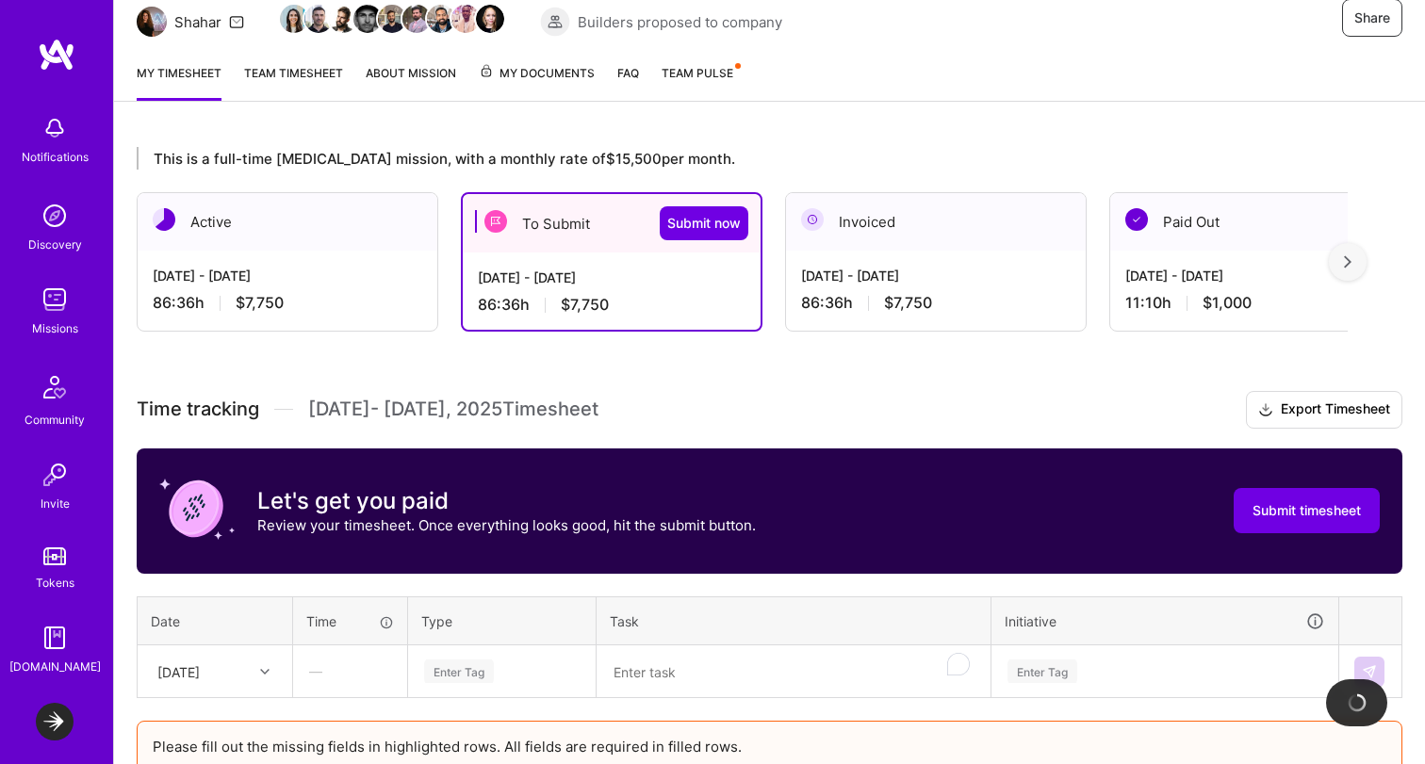
scroll to position [0, 0]
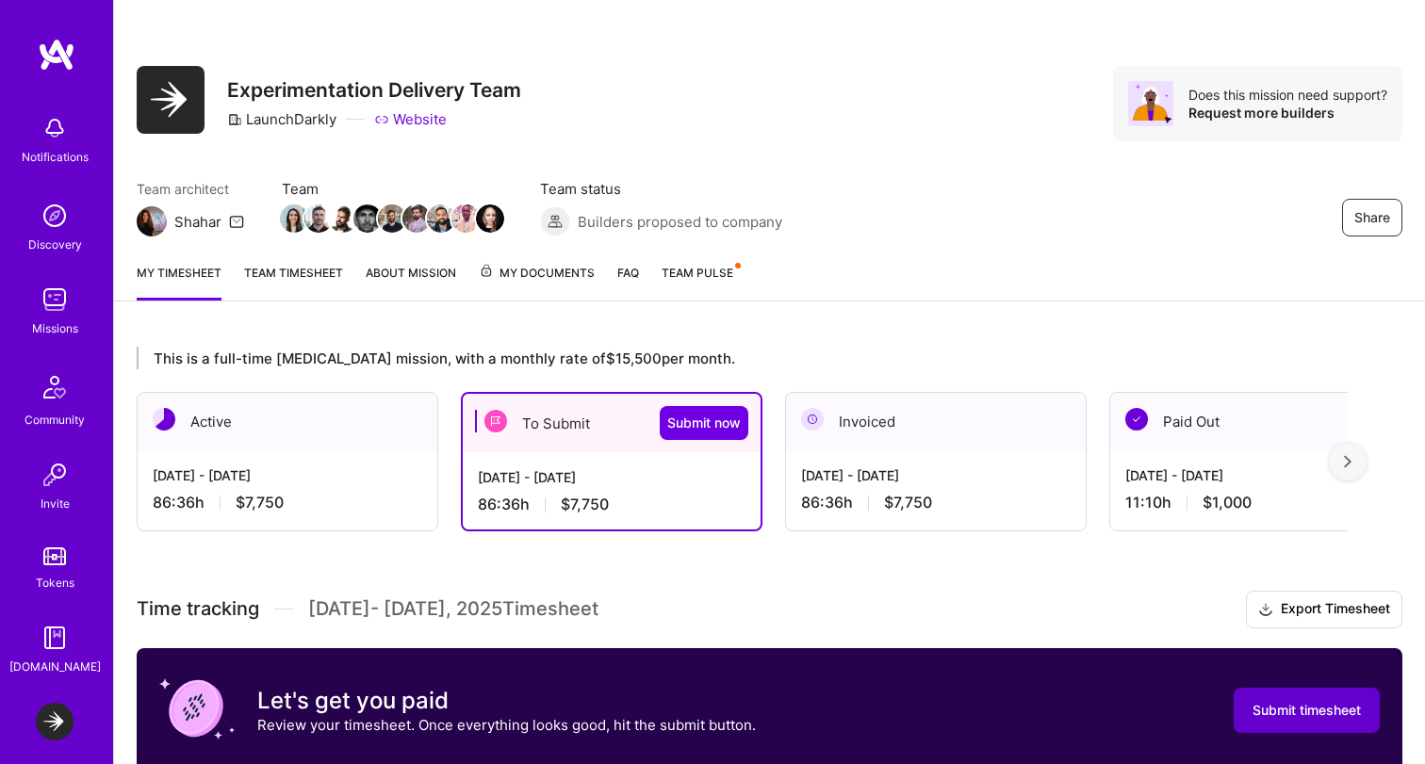
type textarea "Hackathon participation"
click at [1318, 708] on span "Submit timesheet" at bounding box center [1307, 710] width 108 height 19
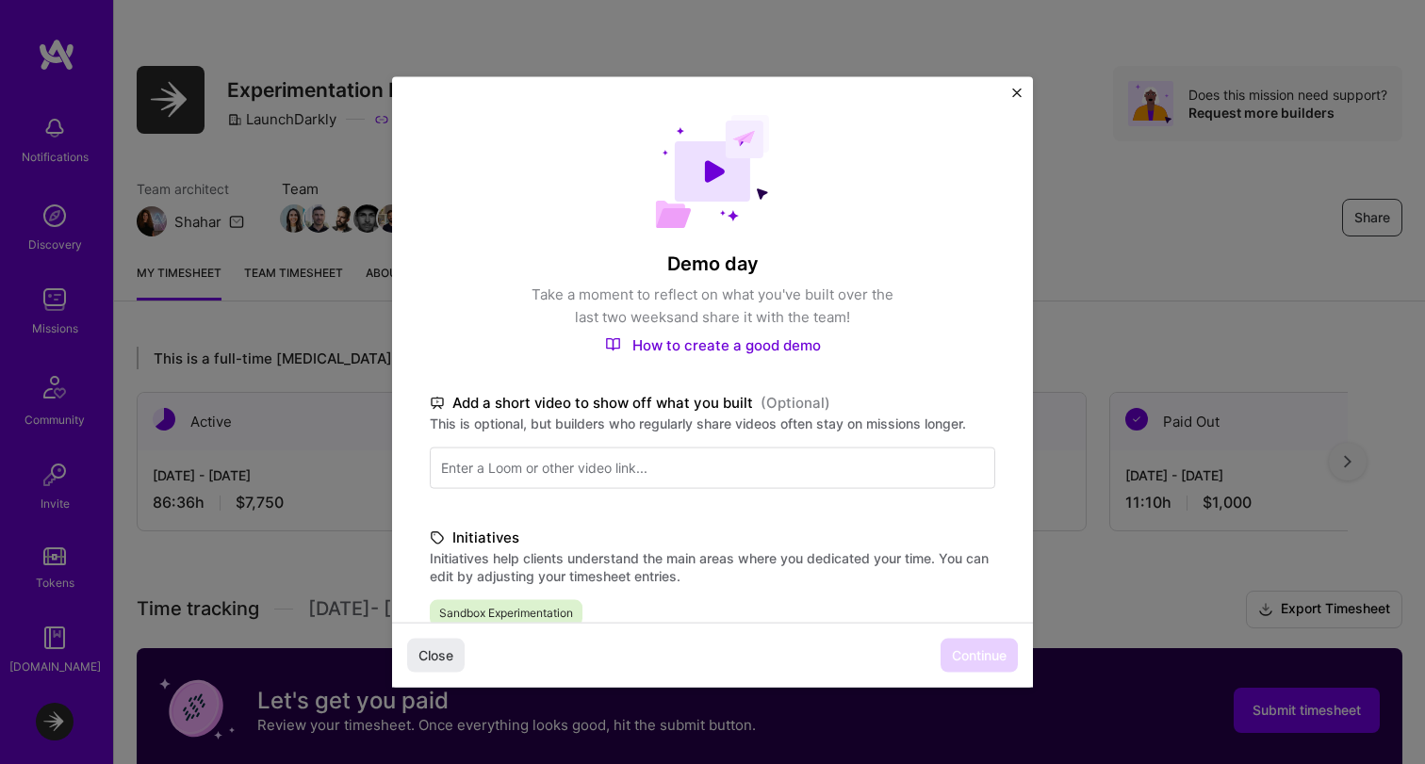
scroll to position [391, 0]
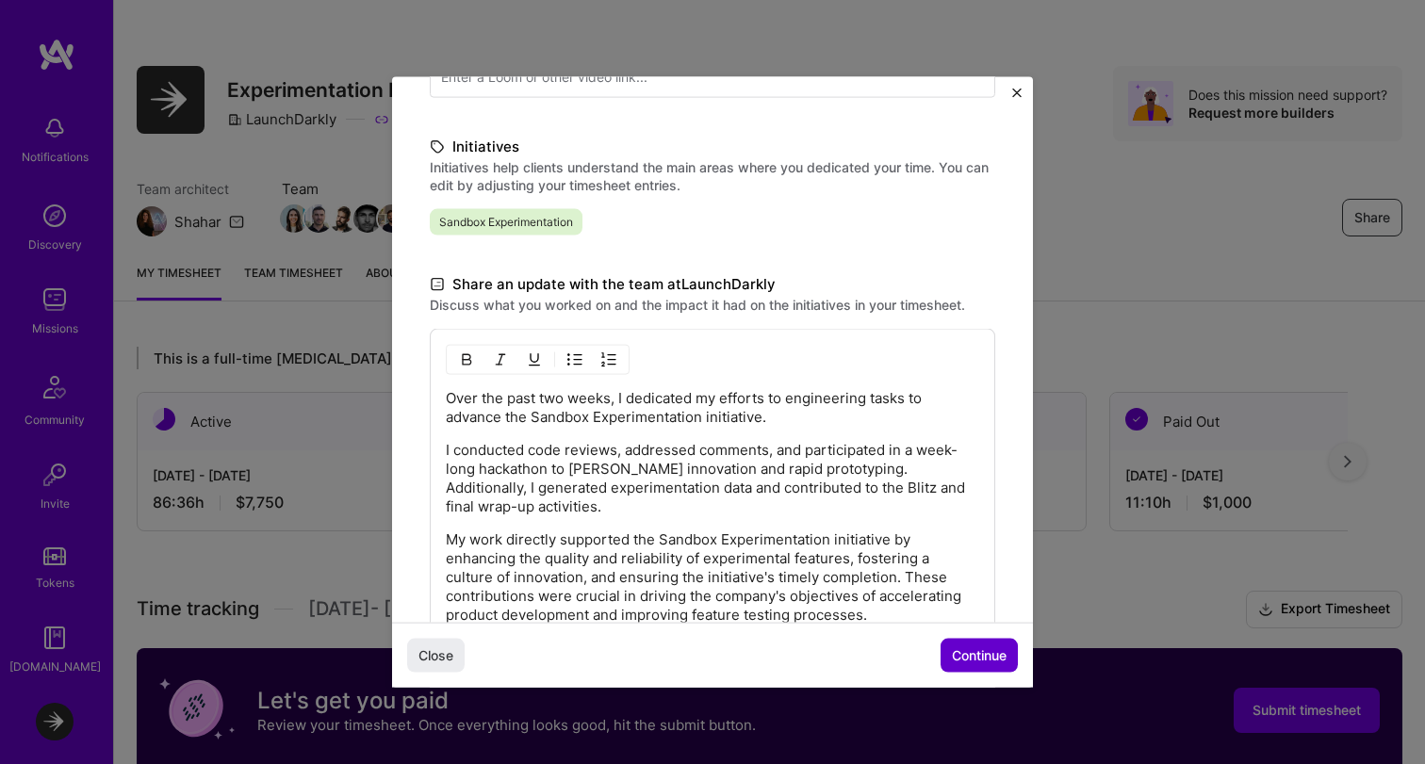
click at [988, 654] on span "Continue" at bounding box center [979, 656] width 55 height 19
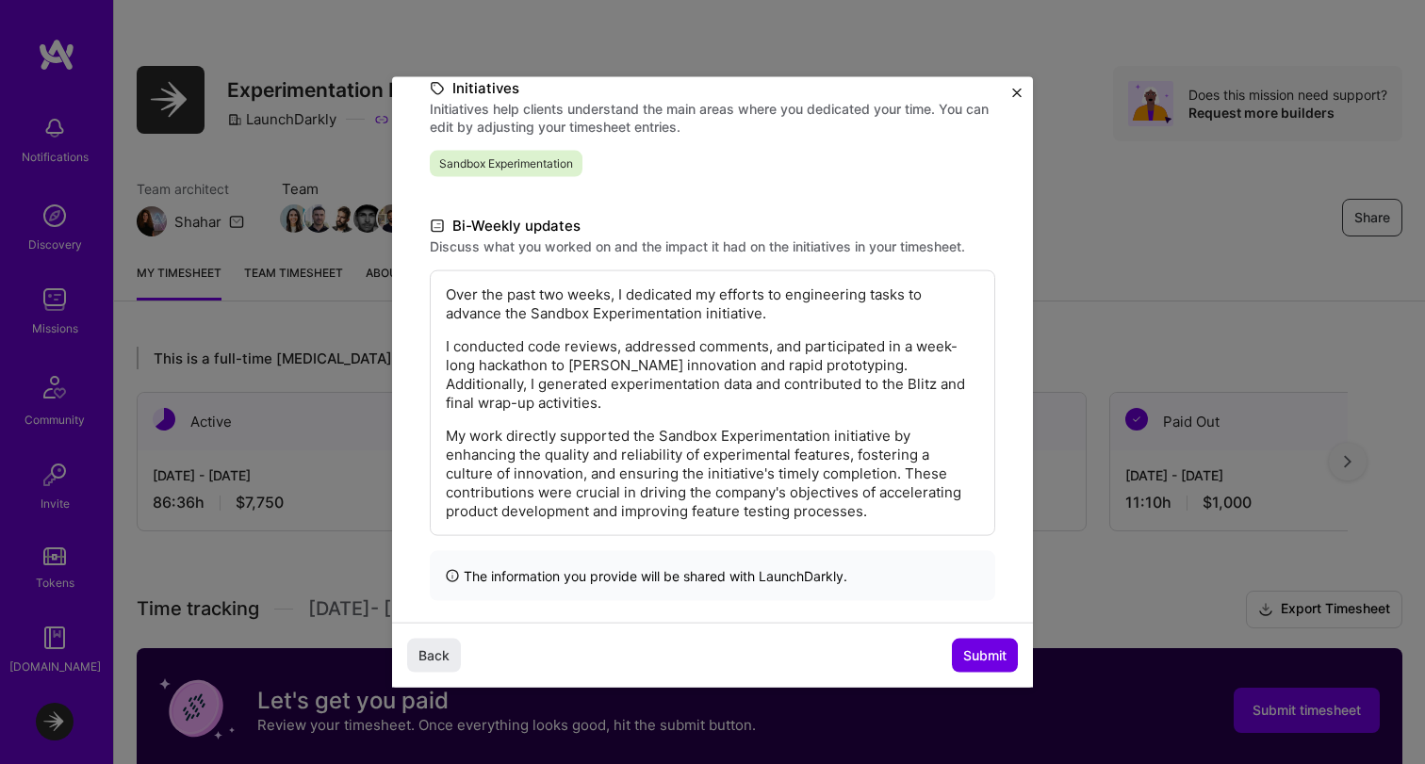
scroll to position [277, 0]
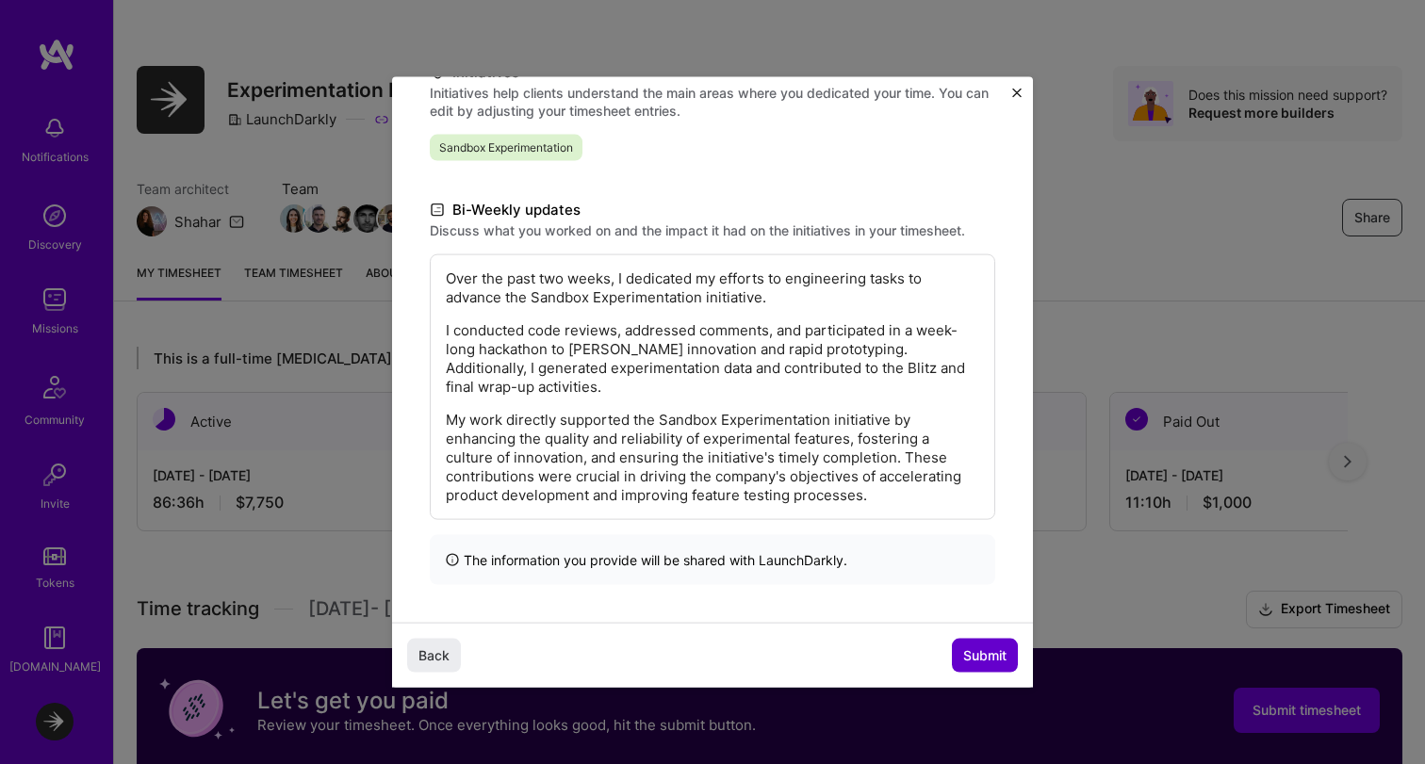
click at [971, 649] on span "Submit" at bounding box center [984, 656] width 43 height 19
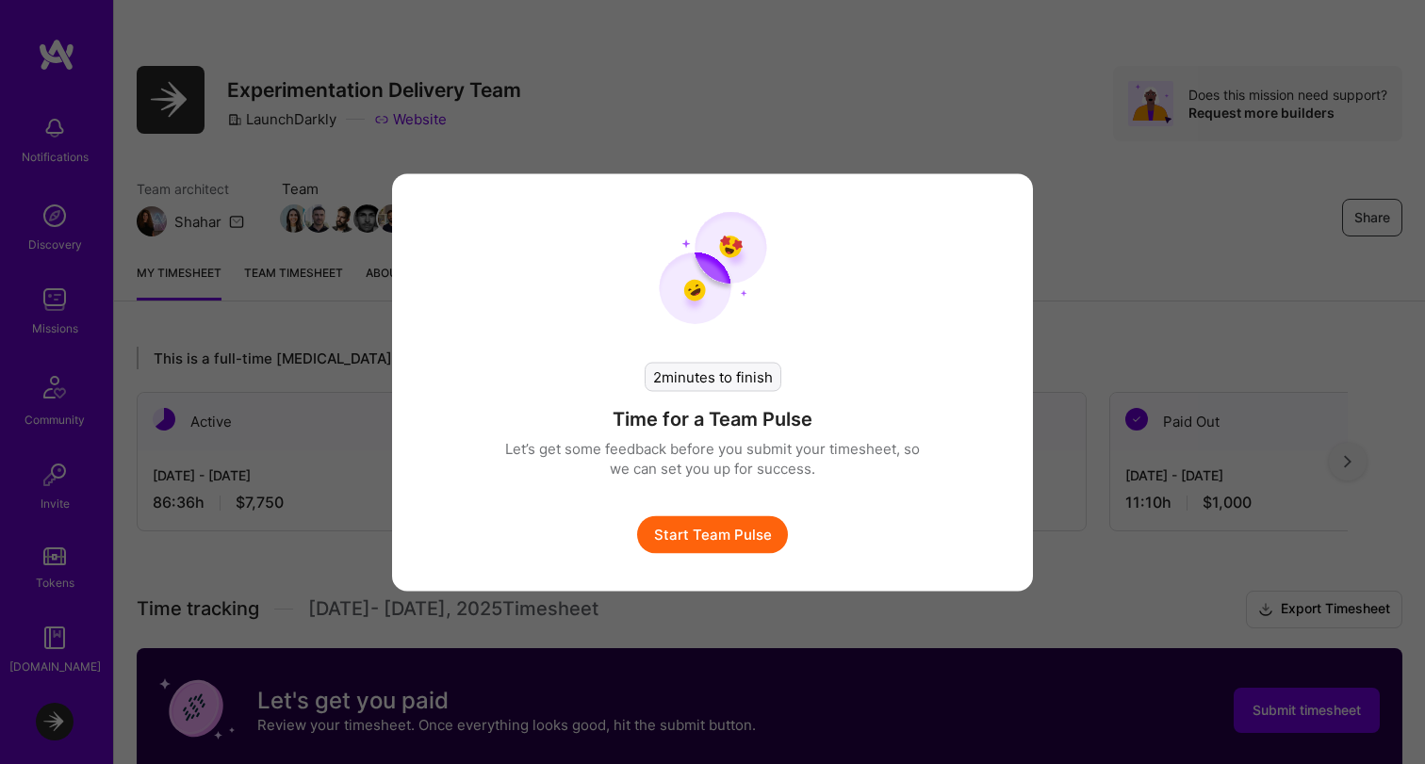
click at [712, 538] on button "Start Team Pulse" at bounding box center [712, 535] width 151 height 38
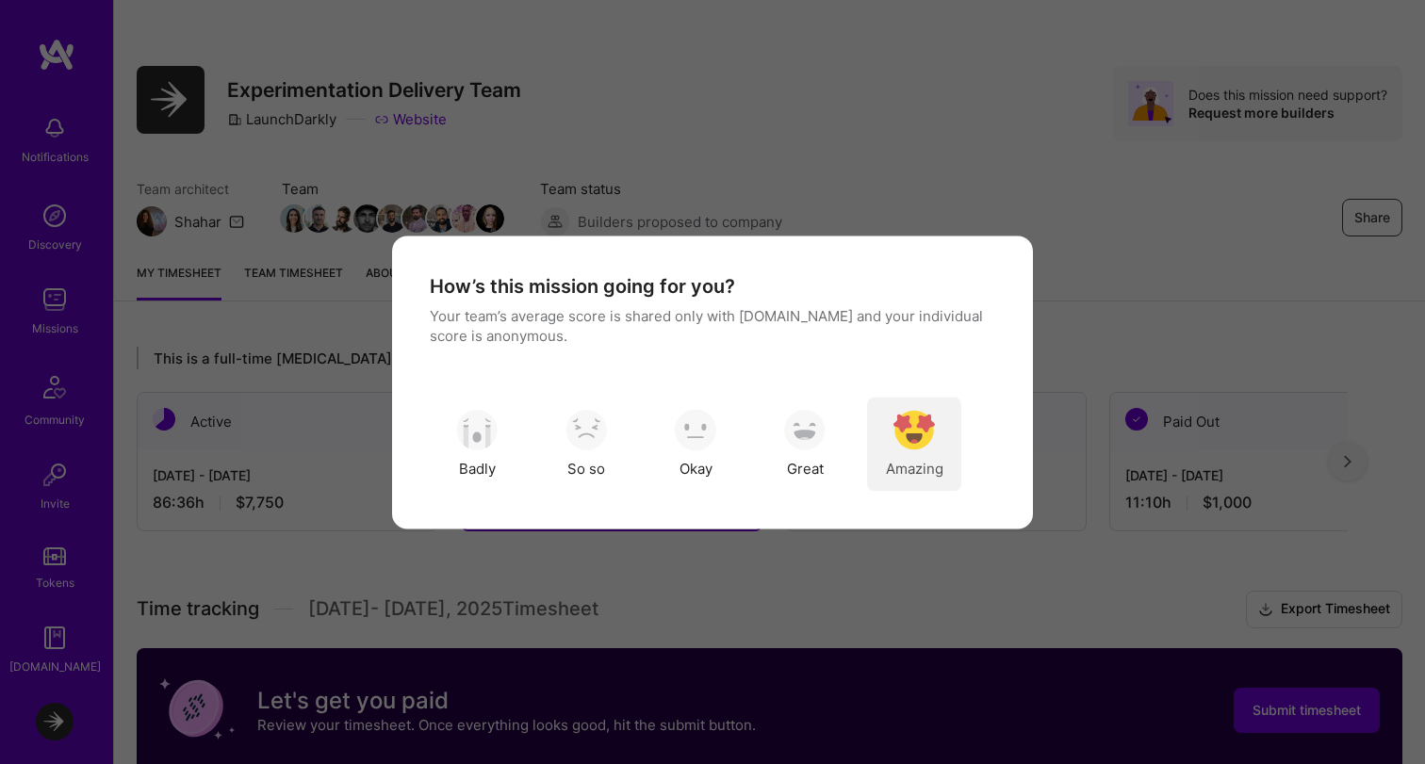
click at [921, 443] on img "modal" at bounding box center [913, 430] width 41 height 41
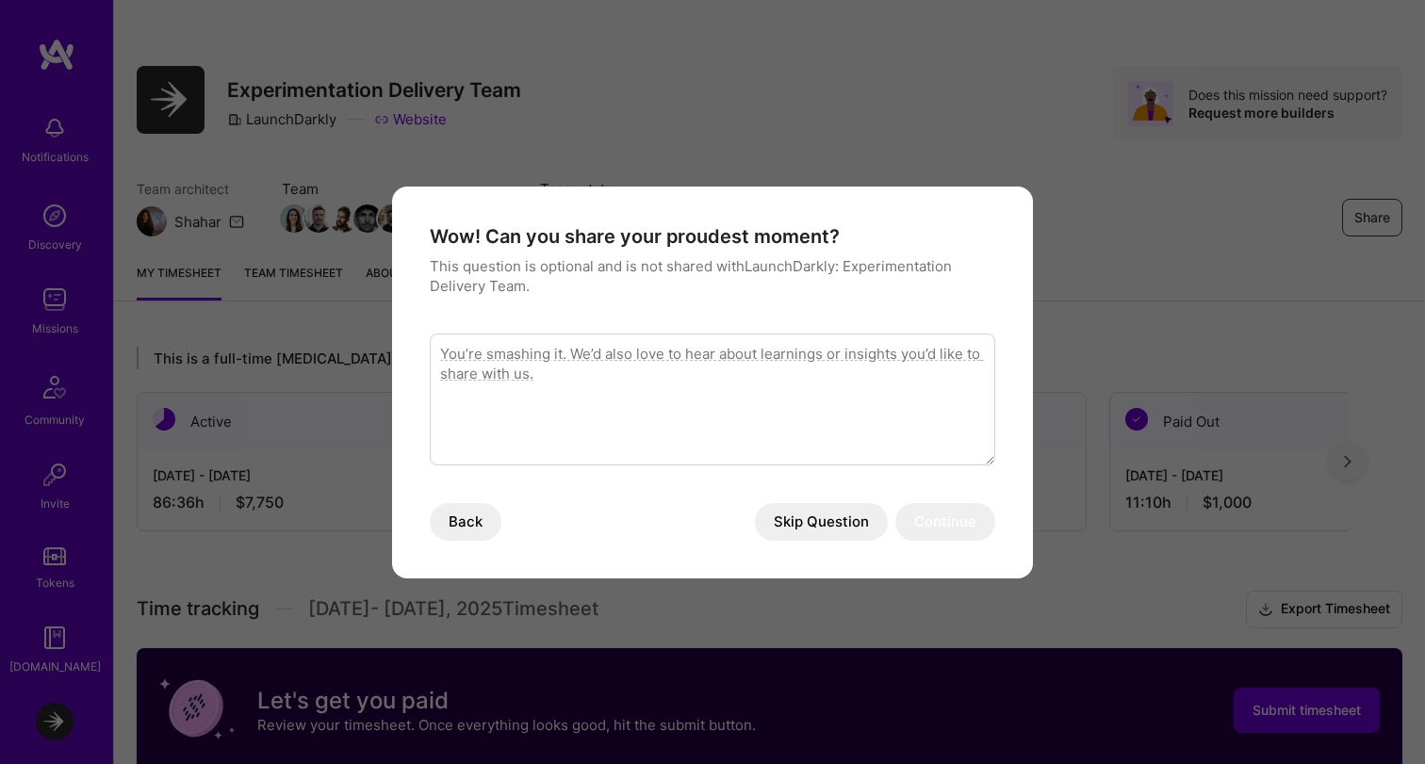
click at [852, 531] on button "Skip Question" at bounding box center [821, 522] width 133 height 38
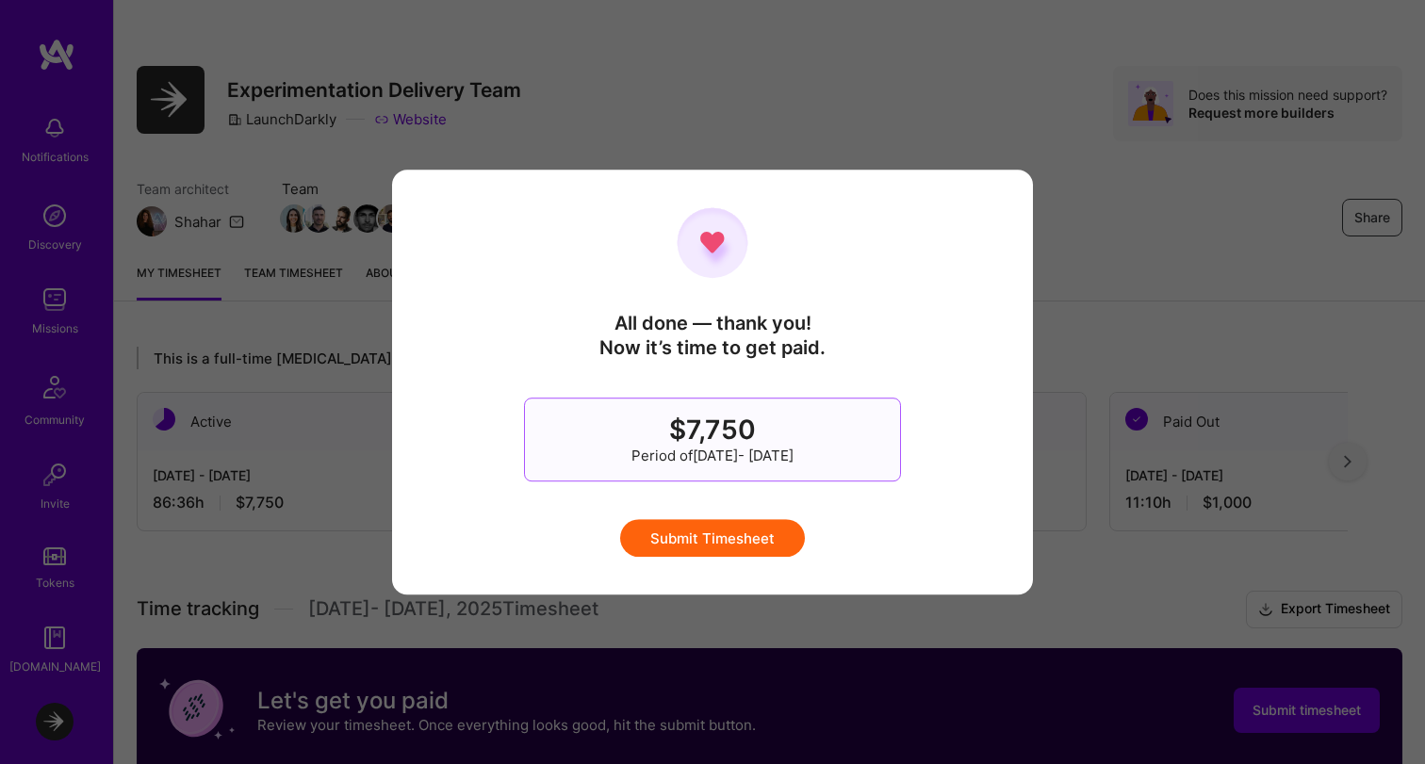
click at [762, 532] on button "Submit Timesheet" at bounding box center [712, 538] width 185 height 38
